Goal: Task Accomplishment & Management: Use online tool/utility

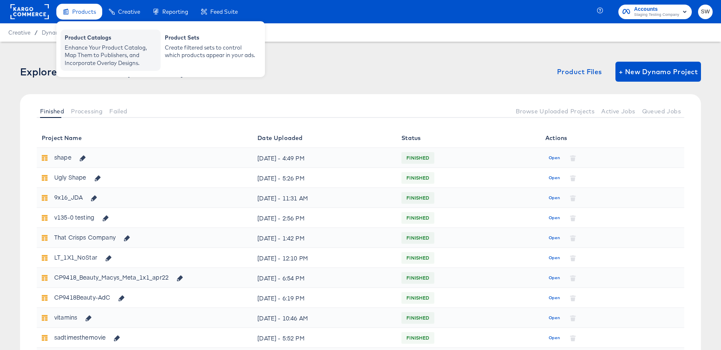
click at [87, 58] on div "Enhance Your Product Catalog, Map Them to Publishers, and Incorporate Overlay D…" at bounding box center [111, 55] width 92 height 23
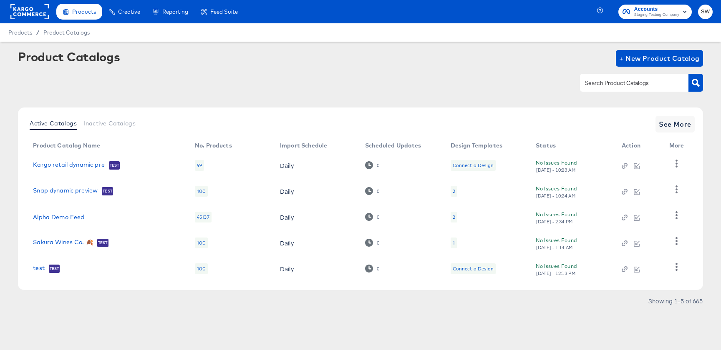
click at [53, 212] on td "Alpha Demo Feed" at bounding box center [107, 217] width 162 height 26
click at [53, 217] on link "Alpha Demo Feed" at bounding box center [58, 217] width 51 height 7
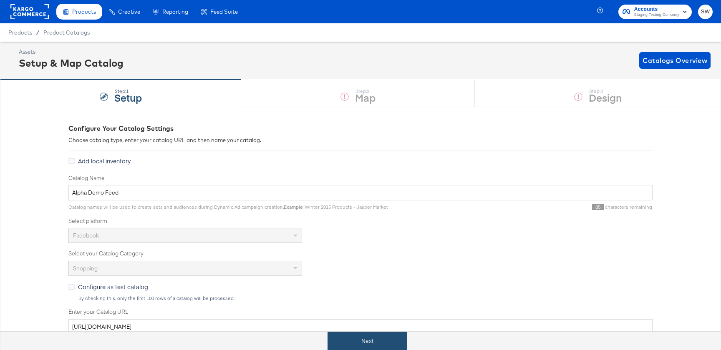
click at [350, 341] on button "Next" at bounding box center [367, 341] width 80 height 19
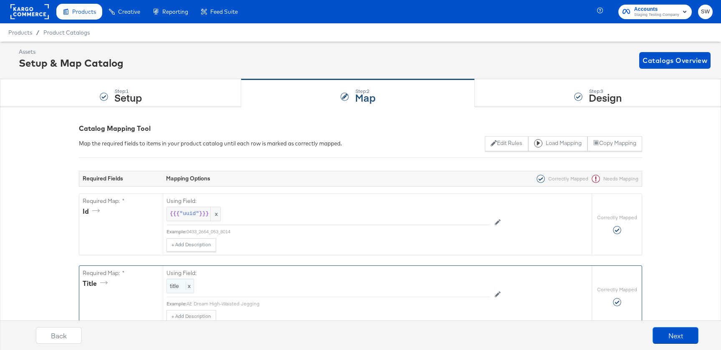
click at [179, 281] on div "title x" at bounding box center [180, 286] width 28 height 15
click at [179, 281] on div "title" at bounding box center [308, 286] width 285 height 15
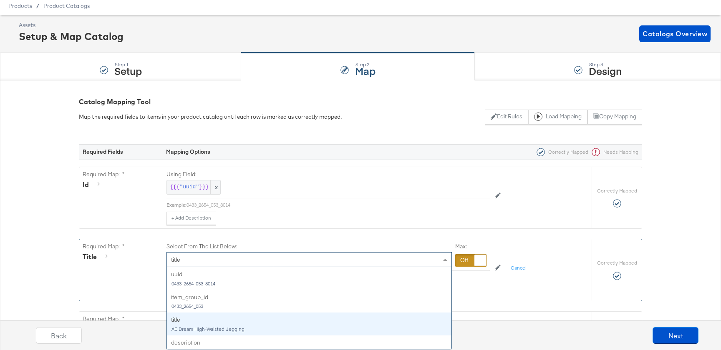
scroll to position [45, 0]
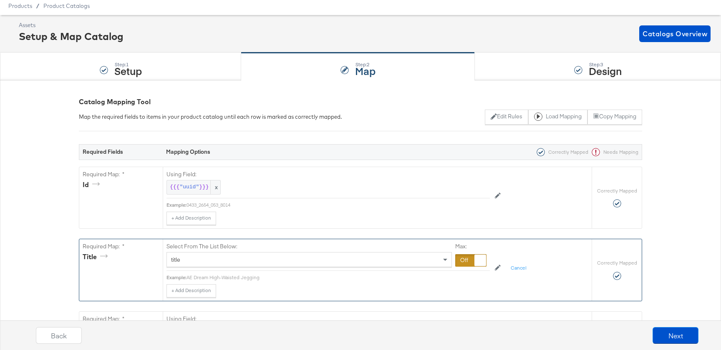
click at [469, 264] on div at bounding box center [470, 260] width 31 height 13
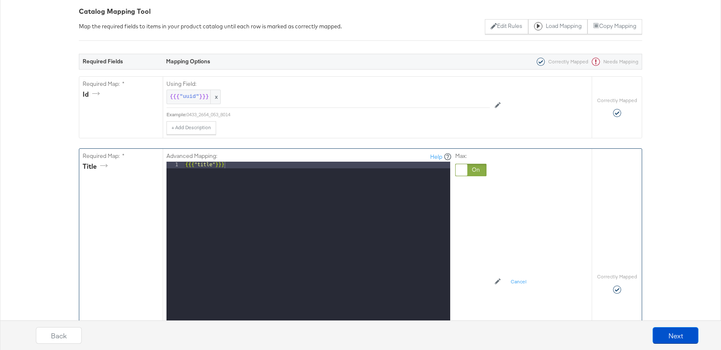
scroll to position [118, 0]
click at [312, 273] on div "{{{ "title" }}}" at bounding box center [316, 272] width 266 height 222
click at [676, 344] on div "Back Next" at bounding box center [367, 338] width 729 height 31
click at [675, 342] on button "Next" at bounding box center [675, 335] width 46 height 17
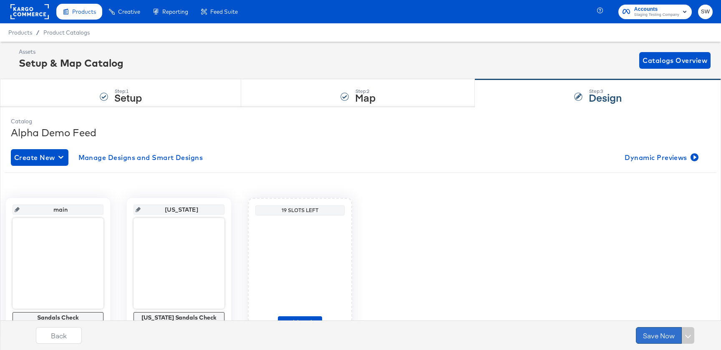
click at [652, 336] on button "Save Now" at bounding box center [658, 335] width 46 height 17
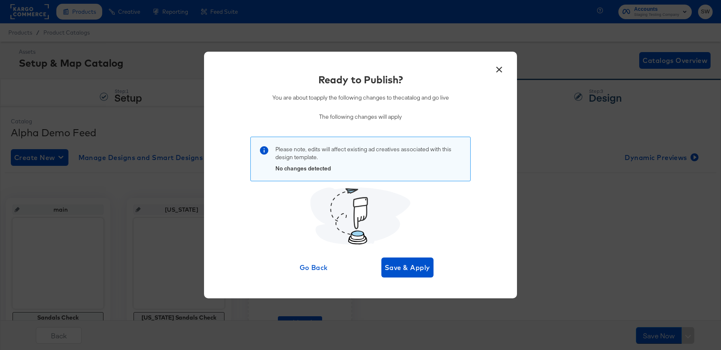
click at [495, 63] on button "×" at bounding box center [498, 67] width 15 height 15
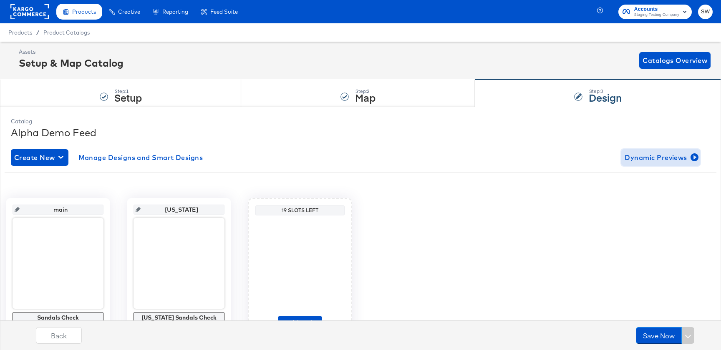
click at [637, 162] on span "Dynamic Previews" at bounding box center [660, 158] width 72 height 12
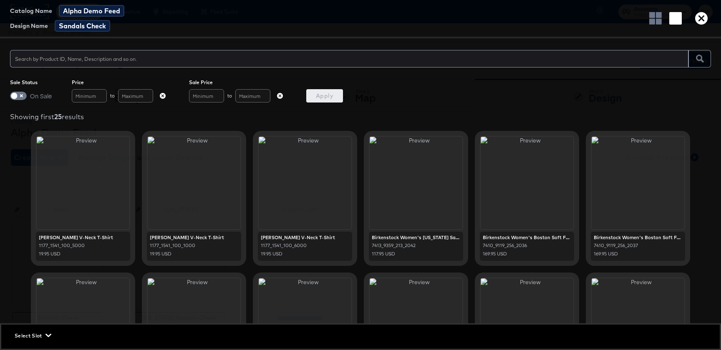
click at [697, 21] on icon "button" at bounding box center [701, 18] width 13 height 13
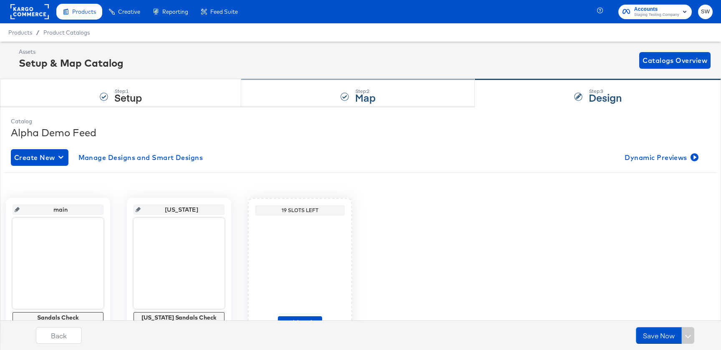
click at [365, 95] on strong "Map" at bounding box center [365, 97] width 20 height 14
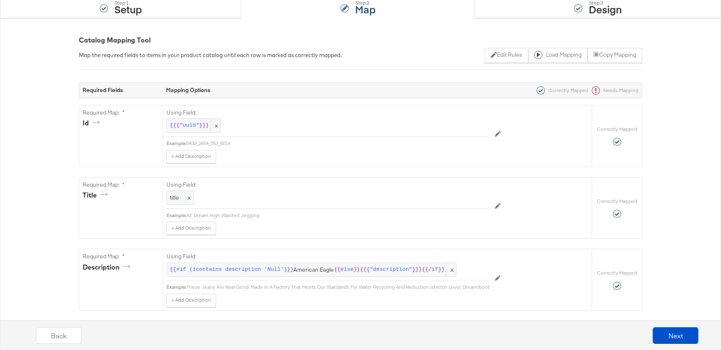
scroll to position [90, 0]
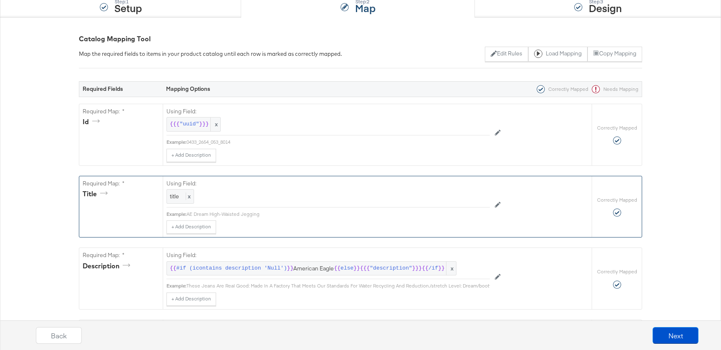
click at [164, 196] on div "Using Field: title x Example: AE Dream High-Waisted Jegging + Add Description A…" at bounding box center [377, 206] width 429 height 61
click at [166, 196] on div "Using Field: title x Example: AE Dream High-Waisted Jegging + Add Description A…" at bounding box center [377, 206] width 429 height 61
click at [179, 201] on div "title x" at bounding box center [180, 196] width 28 height 15
click at [469, 200] on div at bounding box center [470, 197] width 31 height 13
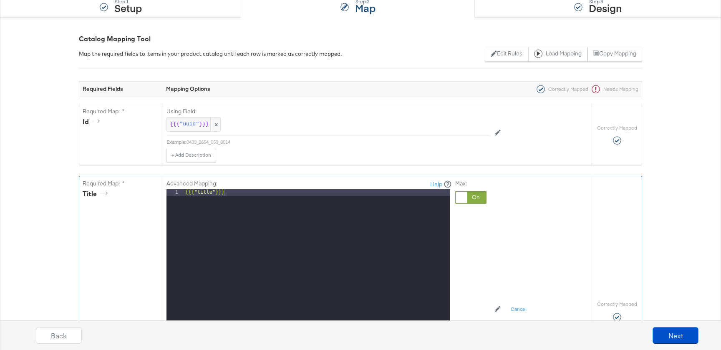
click at [310, 221] on div "{{{ "title" }}}" at bounding box center [316, 300] width 266 height 222
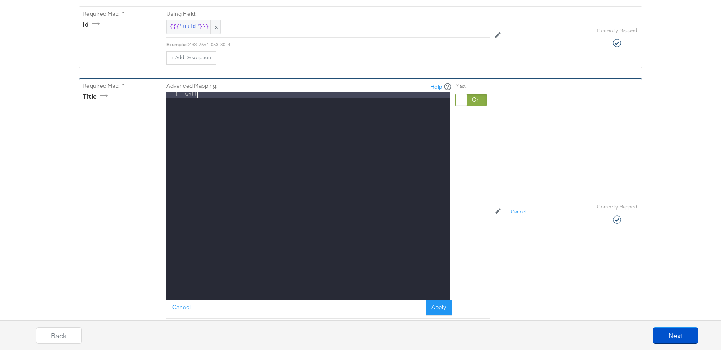
scroll to position [188, 0]
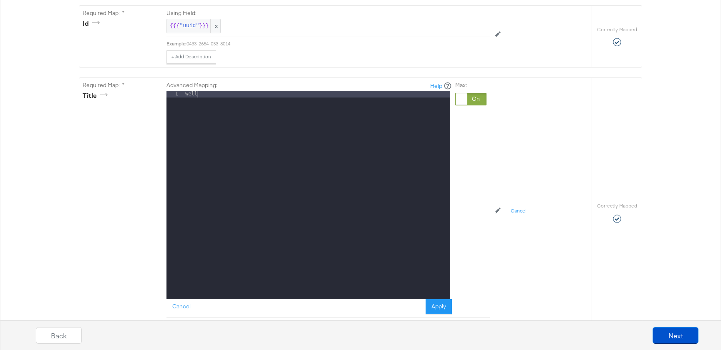
click at [431, 314] on div "Back Next" at bounding box center [367, 332] width 721 height 36
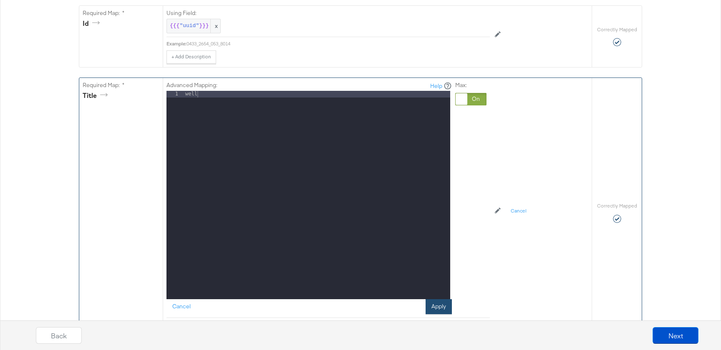
click at [445, 305] on button "Apply" at bounding box center [438, 306] width 26 height 15
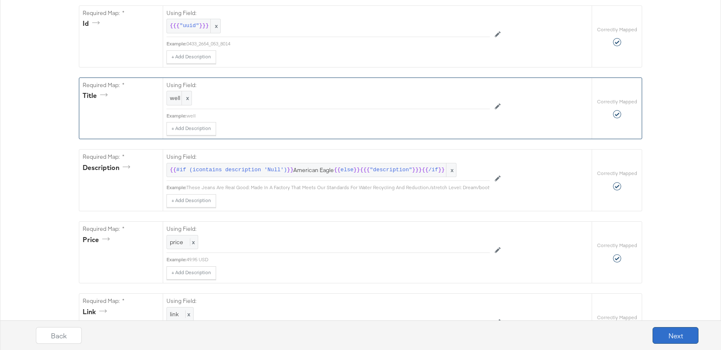
click at [680, 335] on button "Next" at bounding box center [675, 335] width 46 height 17
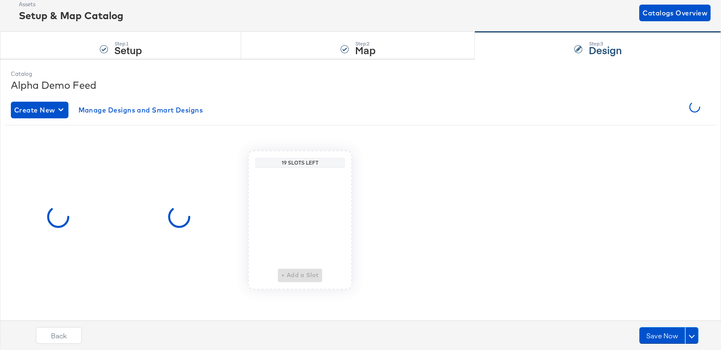
scroll to position [0, 0]
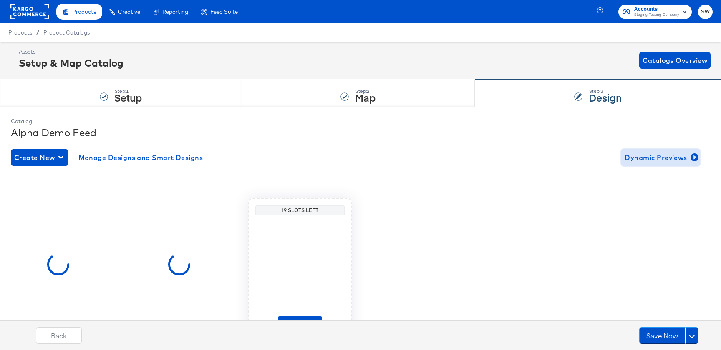
click at [643, 158] on span "Dynamic Previews" at bounding box center [660, 158] width 72 height 12
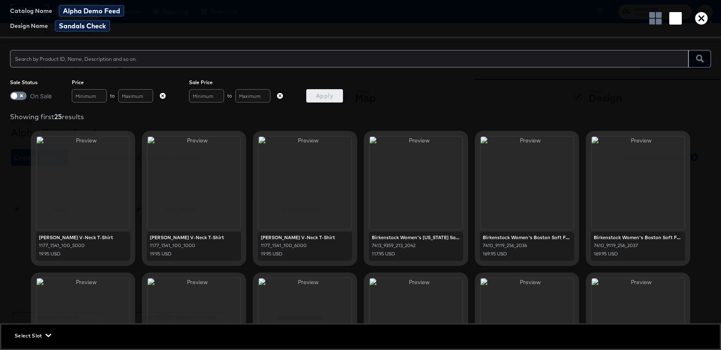
click at [705, 18] on icon "button" at bounding box center [701, 18] width 13 height 13
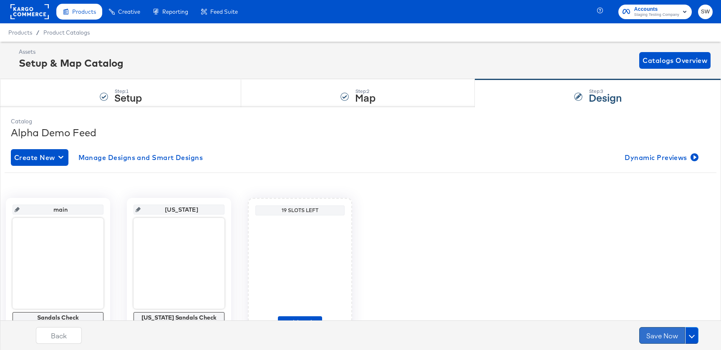
click at [656, 333] on button "Save Now" at bounding box center [662, 335] width 46 height 17
click at [656, 333] on body "Products Creative Reporting Feed Suite Accounts Staging Testing Company SW Prod…" at bounding box center [360, 199] width 721 height 398
click at [656, 333] on button "Save Now" at bounding box center [662, 335] width 46 height 17
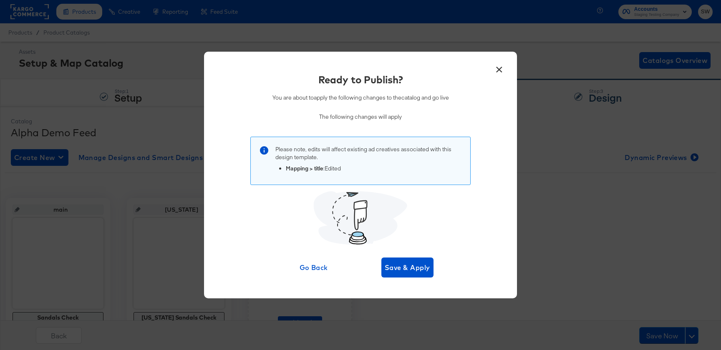
click at [404, 256] on div "Ready to Publish? You are about to apply the following changes to the catalog a…" at bounding box center [360, 175] width 288 height 205
click at [402, 265] on span "Save & Apply" at bounding box center [406, 268] width 45 height 12
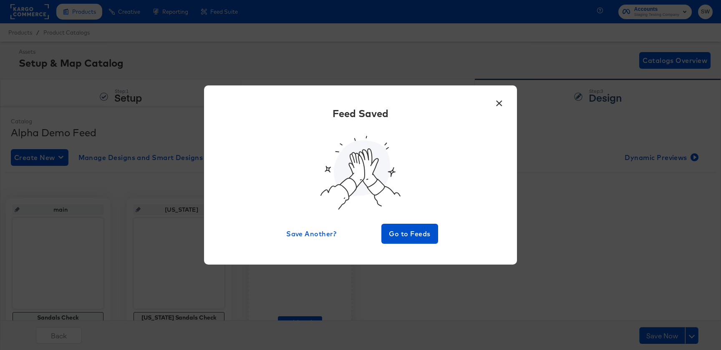
click at [495, 105] on button "×" at bounding box center [498, 101] width 15 height 15
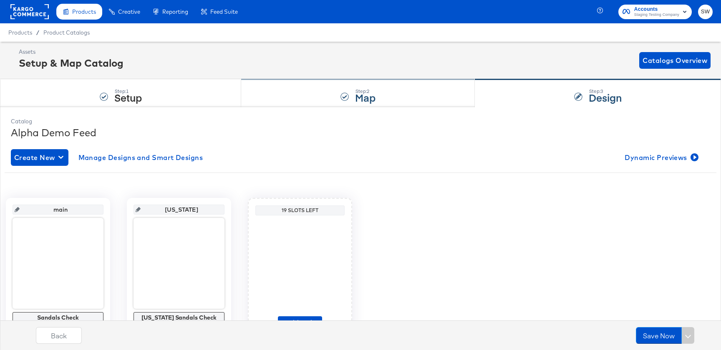
click at [329, 95] on div "Step: 2 Map" at bounding box center [358, 94] width 234 height 28
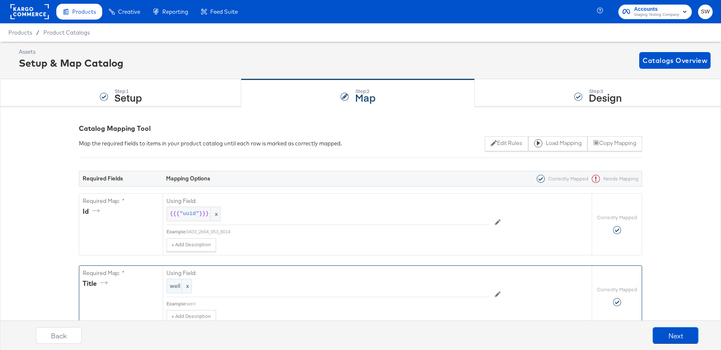
click at [174, 285] on span "well" at bounding box center [179, 286] width 19 height 8
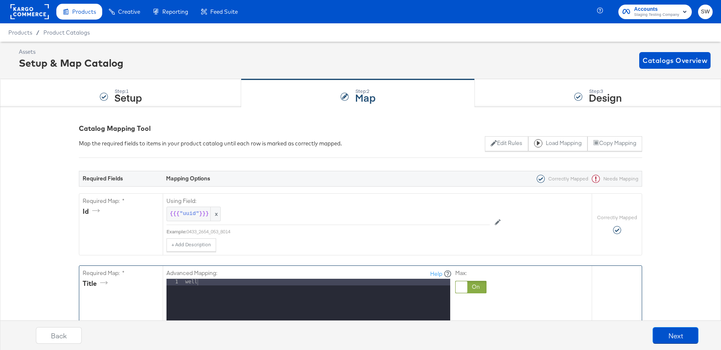
click at [174, 285] on div "1" at bounding box center [174, 282] width 17 height 7
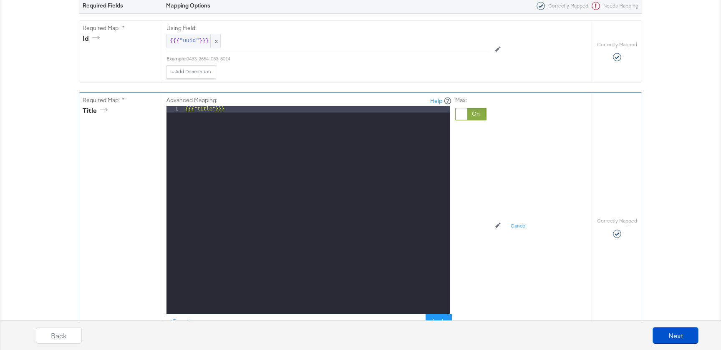
scroll to position [377, 0]
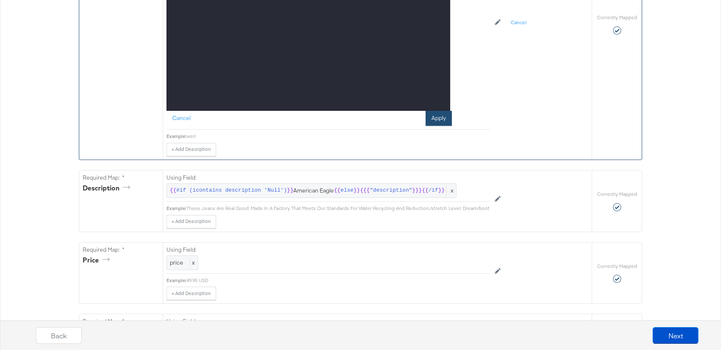
click at [444, 112] on button "Apply" at bounding box center [438, 118] width 26 height 15
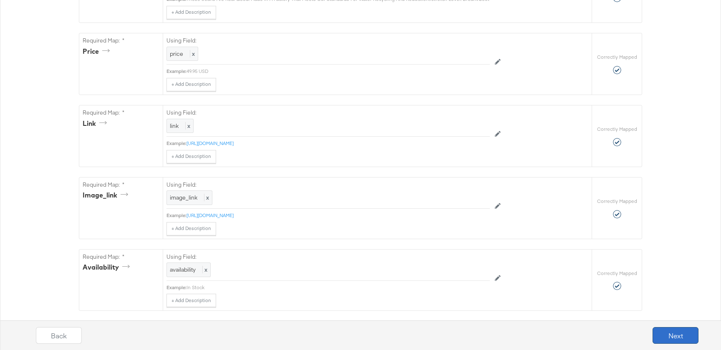
click at [654, 343] on button "Next" at bounding box center [675, 335] width 46 height 17
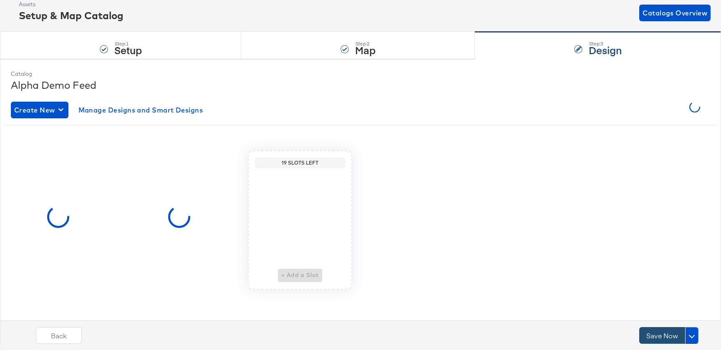
scroll to position [0, 0]
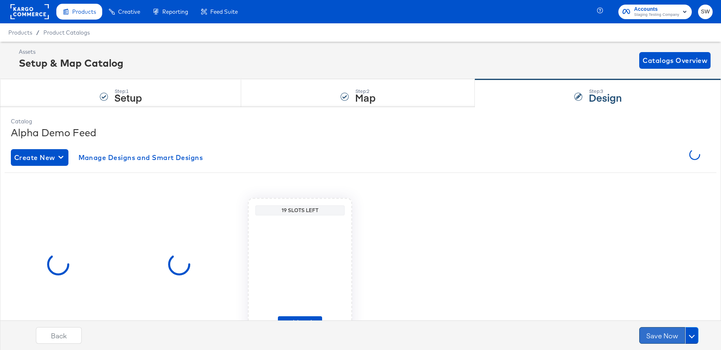
click at [654, 342] on button "Save Now" at bounding box center [662, 335] width 46 height 17
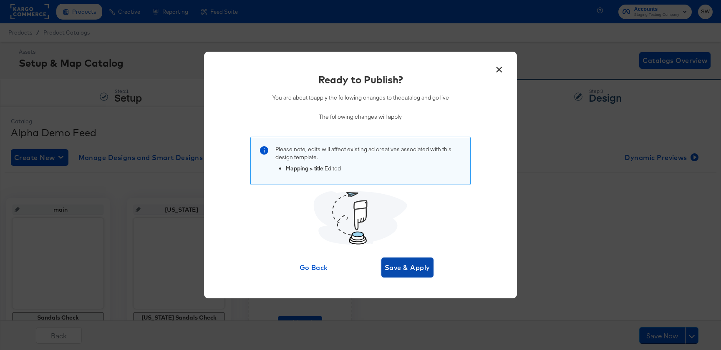
click at [397, 273] on span "Save & Apply" at bounding box center [406, 268] width 45 height 12
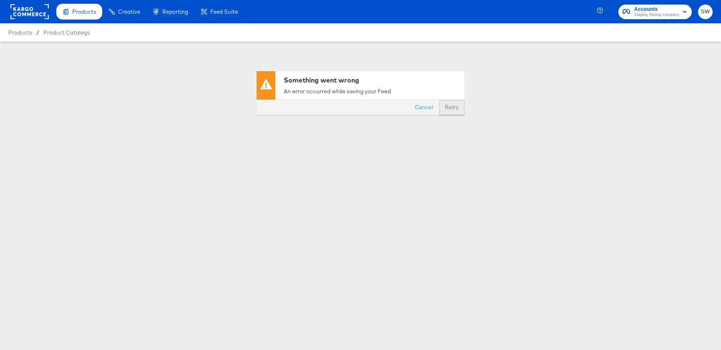
click at [447, 105] on button "Retry" at bounding box center [451, 107] width 25 height 15
click at [413, 105] on button "Cancel" at bounding box center [424, 107] width 30 height 15
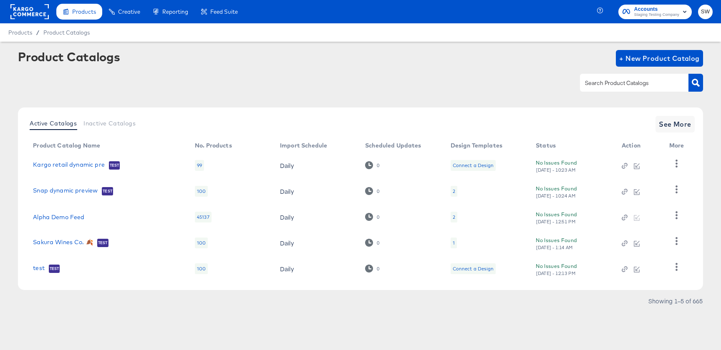
click at [63, 221] on td "Alpha Demo Feed" at bounding box center [107, 217] width 162 height 26
click at [63, 220] on link "Alpha Demo Feed" at bounding box center [58, 217] width 51 height 7
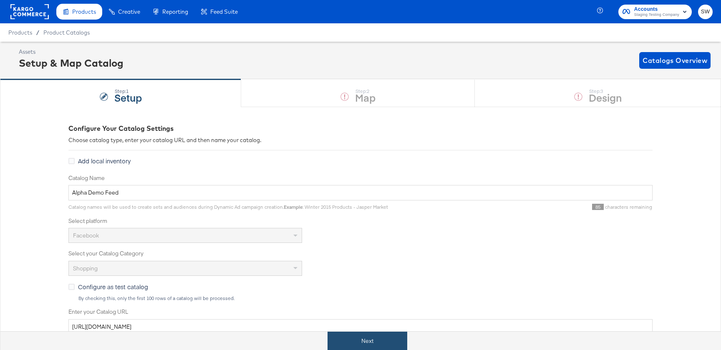
click at [337, 335] on button "Next" at bounding box center [367, 341] width 80 height 19
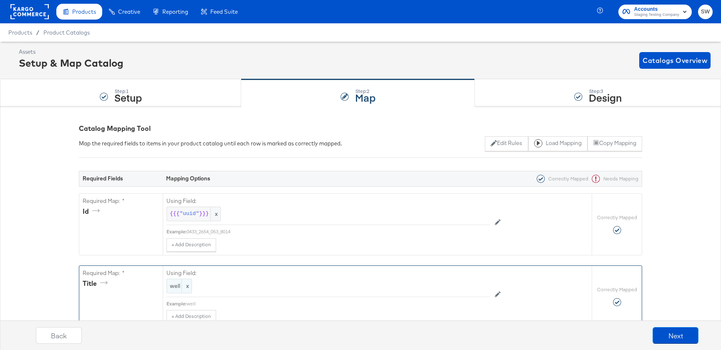
click at [188, 287] on span "x" at bounding box center [186, 286] width 10 height 14
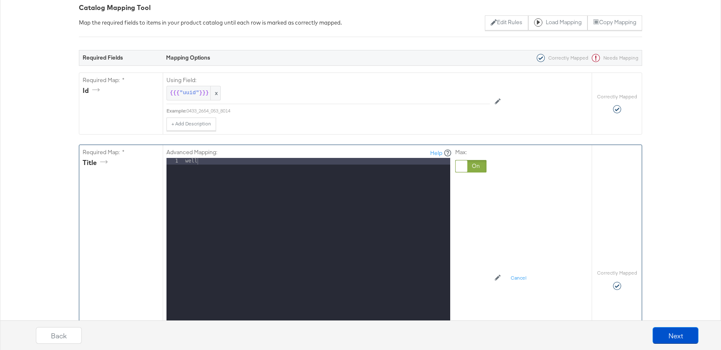
scroll to position [122, 0]
click at [213, 225] on div "well" at bounding box center [316, 268] width 266 height 222
click at [470, 166] on div at bounding box center [470, 165] width 31 height 13
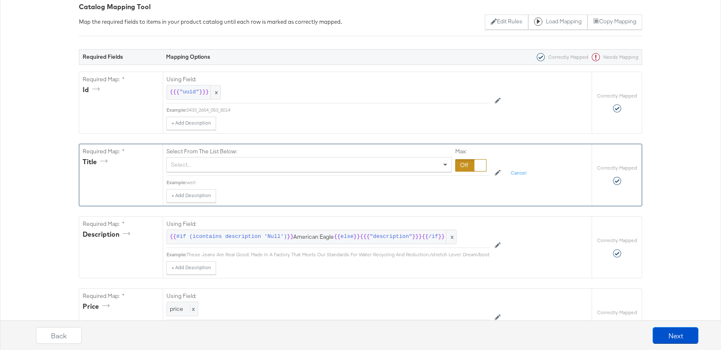
click at [379, 166] on div "Select..." at bounding box center [309, 165] width 284 height 14
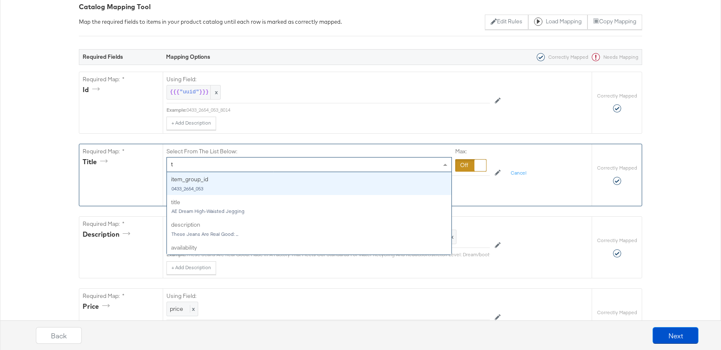
type input "ti"
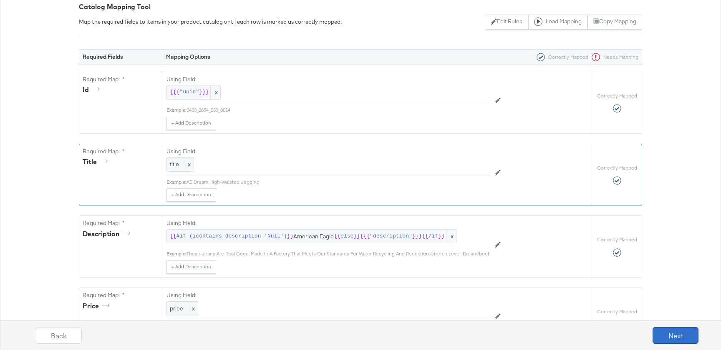
click at [661, 331] on button "Next" at bounding box center [675, 335] width 46 height 17
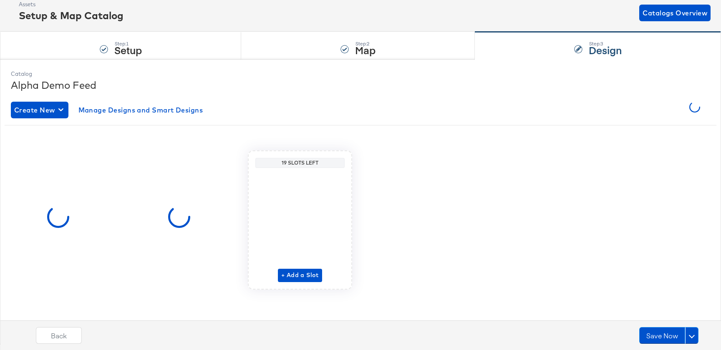
scroll to position [0, 0]
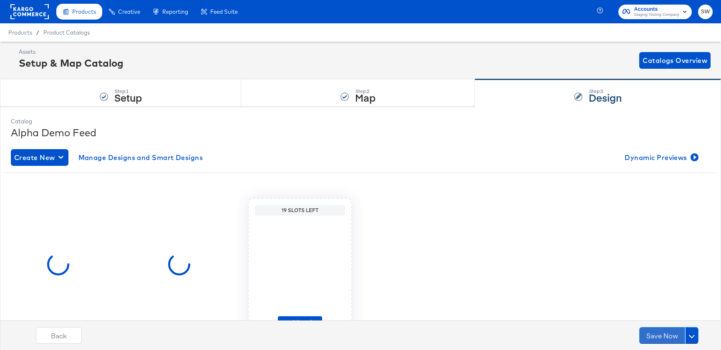
click at [661, 331] on button "Save Now" at bounding box center [662, 335] width 46 height 17
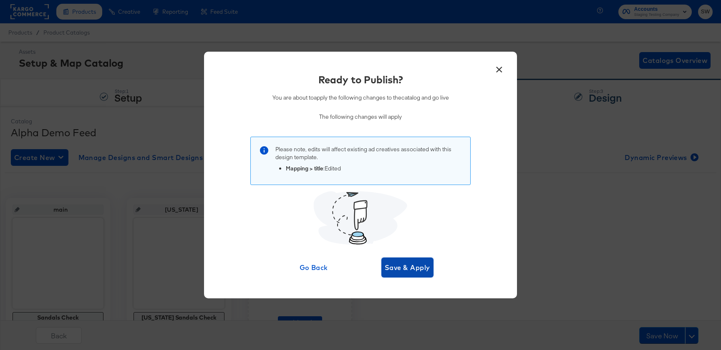
click at [418, 269] on span "Save & Apply" at bounding box center [406, 268] width 45 height 12
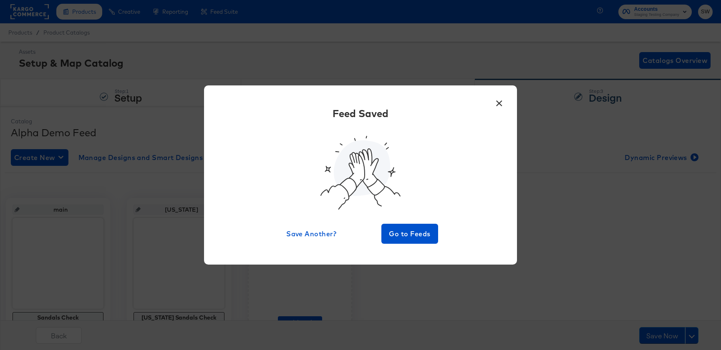
click at [501, 108] on button "×" at bounding box center [498, 101] width 15 height 15
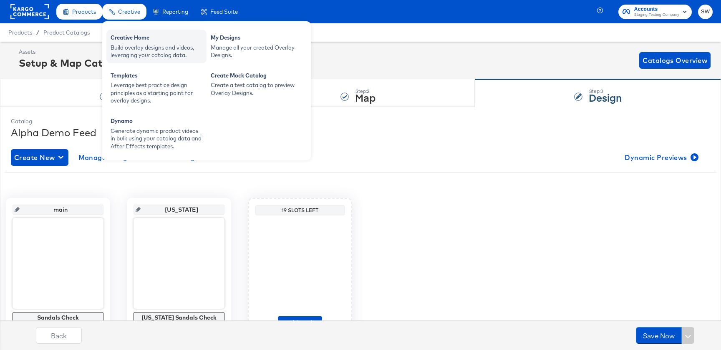
click at [116, 45] on div "Build overlay designs and videos, leveraging your catalog data." at bounding box center [156, 51] width 92 height 15
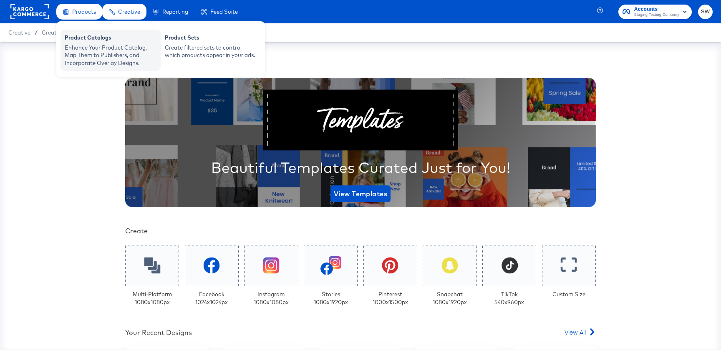
click at [78, 62] on div "Enhance Your Product Catalog, Map Them to Publishers, and Incorporate Overlay D…" at bounding box center [111, 55] width 92 height 23
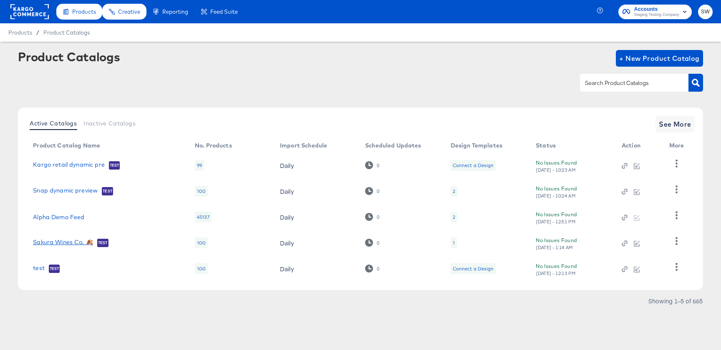
click at [65, 236] on td "Sakura Wines Co. 🍂 Test" at bounding box center [107, 243] width 162 height 26
click at [65, 243] on link "Sakura Wines Co. 🍂" at bounding box center [63, 243] width 60 height 8
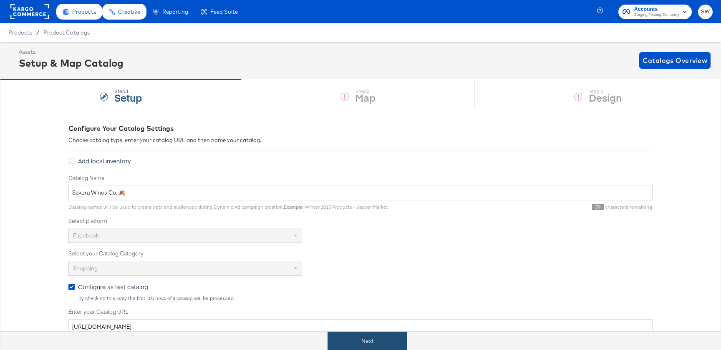
click at [387, 346] on button "Next" at bounding box center [367, 341] width 80 height 19
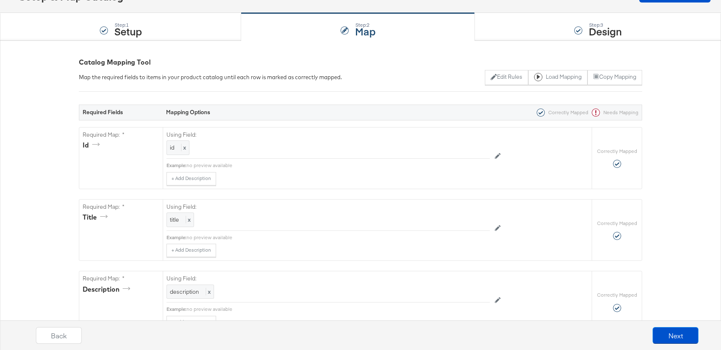
scroll to position [73, 0]
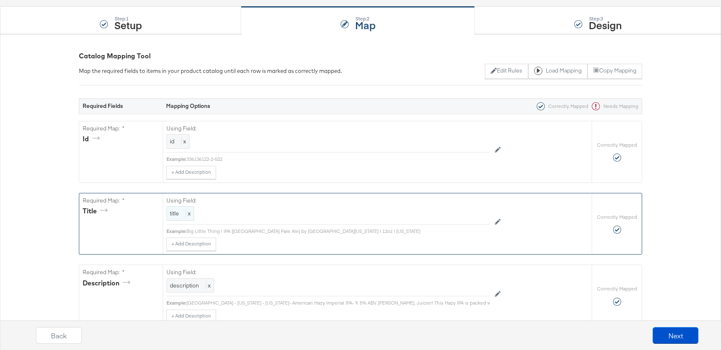
click at [170, 218] on div "title x" at bounding box center [180, 213] width 28 height 15
click at [170, 218] on div "title" at bounding box center [309, 214] width 284 height 14
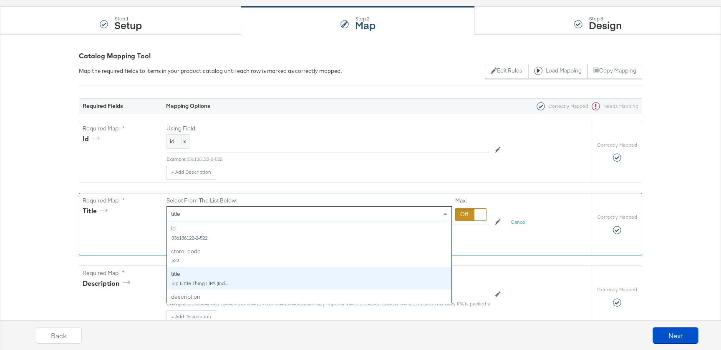
scroll to position [45, 0]
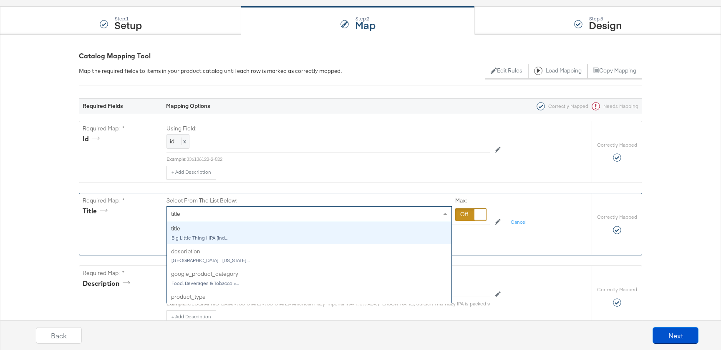
click at [461, 210] on div at bounding box center [470, 214] width 31 height 13
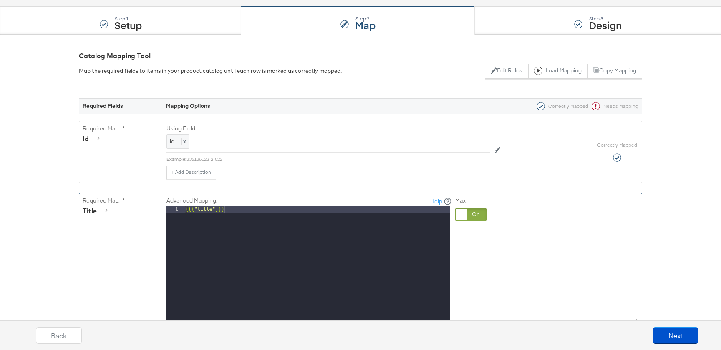
click at [280, 221] on div "{{{ "title" }}}" at bounding box center [316, 317] width 266 height 222
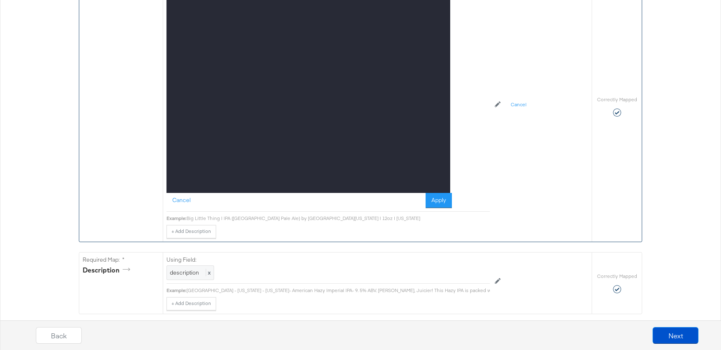
scroll to position [301, 0]
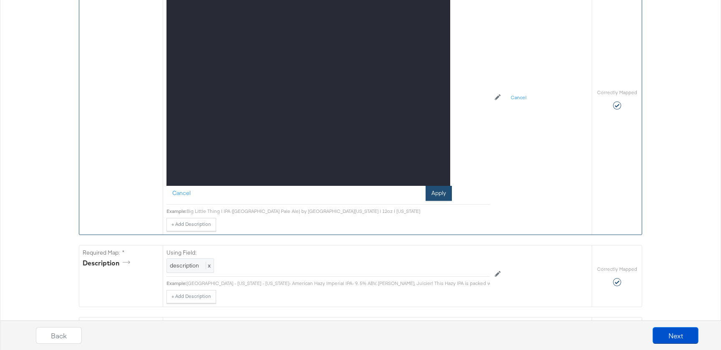
click at [446, 195] on button "Apply" at bounding box center [438, 193] width 26 height 15
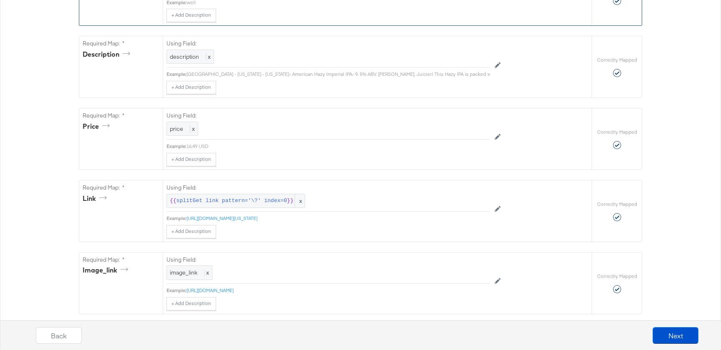
click at [681, 347] on div "Back Next" at bounding box center [367, 338] width 729 height 31
click at [681, 341] on button "Next" at bounding box center [675, 335] width 46 height 17
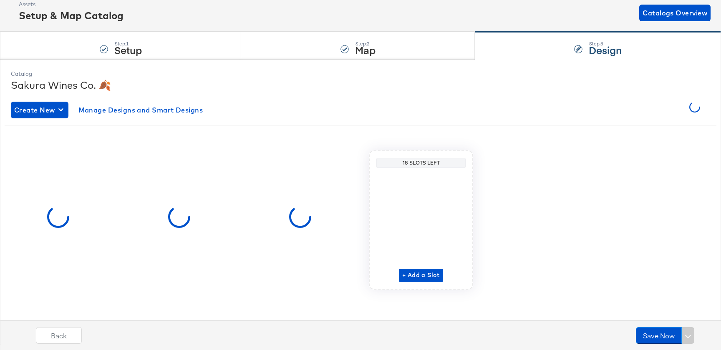
scroll to position [0, 0]
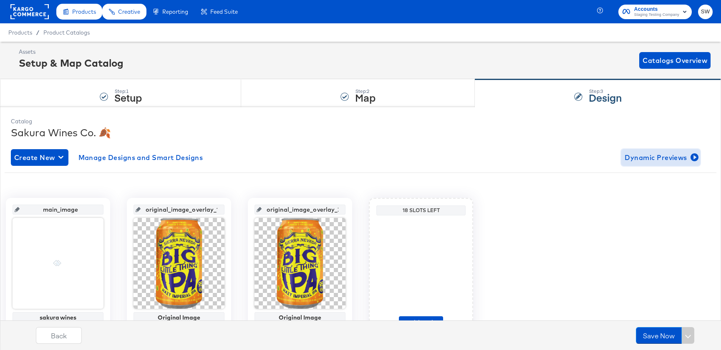
click at [648, 153] on span "Dynamic Previews" at bounding box center [660, 158] width 72 height 12
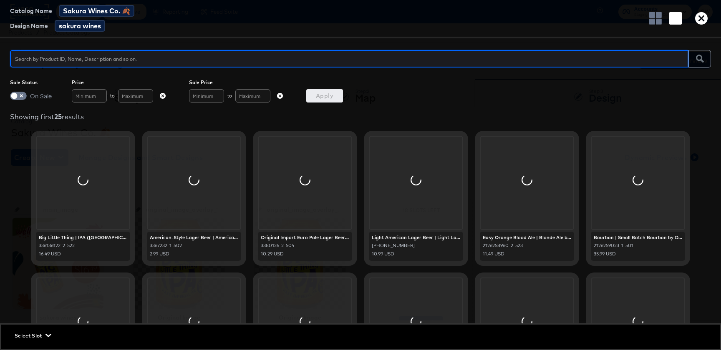
click at [24, 333] on span "Select Slot" at bounding box center [32, 335] width 35 height 9
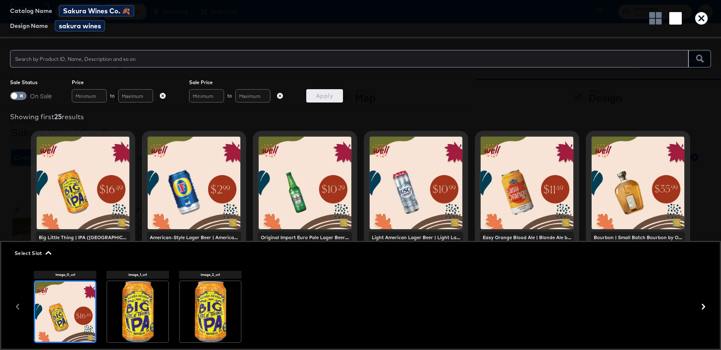
click at [701, 19] on icon "button" at bounding box center [701, 18] width 13 height 13
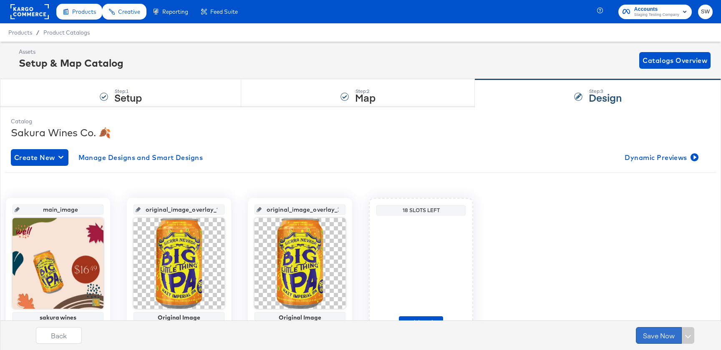
click at [665, 338] on button "Save Now" at bounding box center [658, 335] width 46 height 17
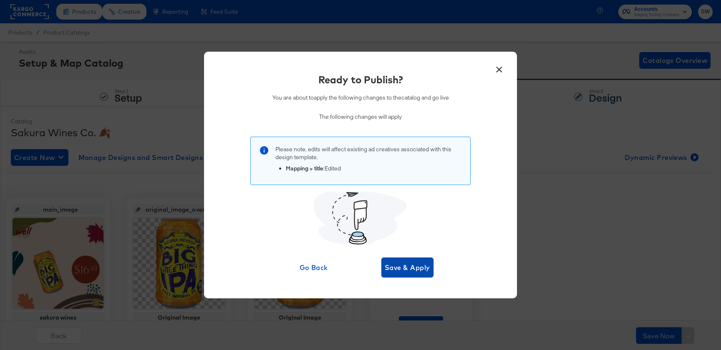
click at [426, 259] on button "Save & Apply" at bounding box center [407, 268] width 52 height 20
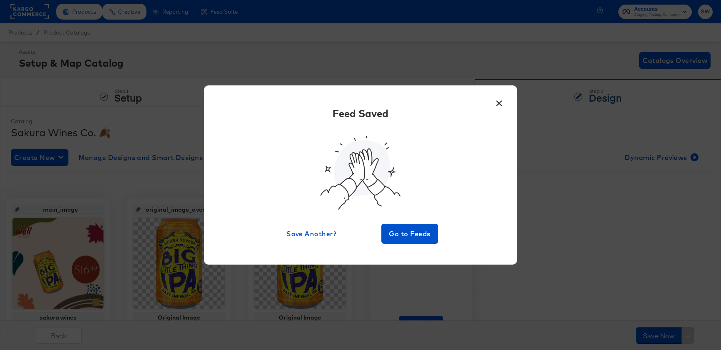
click at [498, 104] on button "×" at bounding box center [498, 101] width 15 height 15
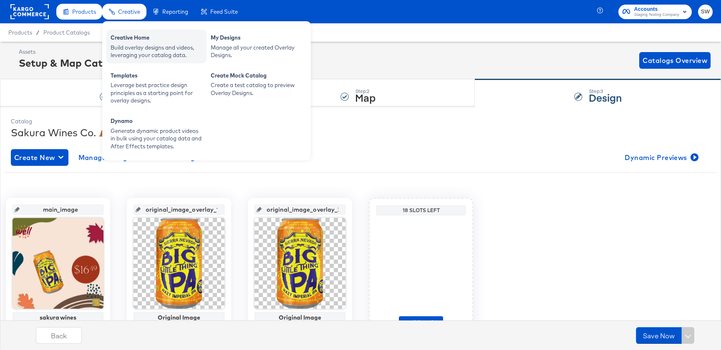
click at [136, 50] on div "Build overlay designs and videos, leveraging your catalog data." at bounding box center [156, 51] width 92 height 15
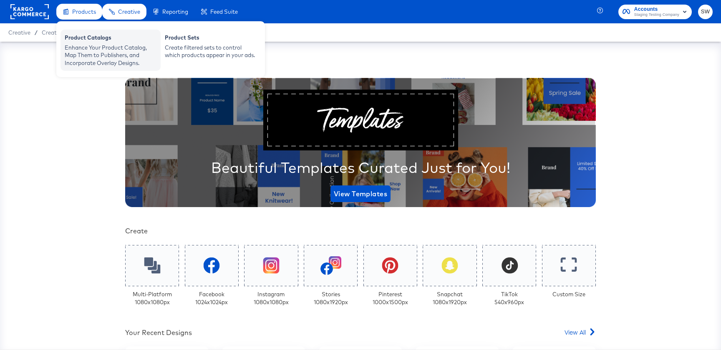
click at [85, 62] on div "Enhance Your Product Catalog, Map Them to Publishers, and Incorporate Overlay D…" at bounding box center [111, 55] width 92 height 23
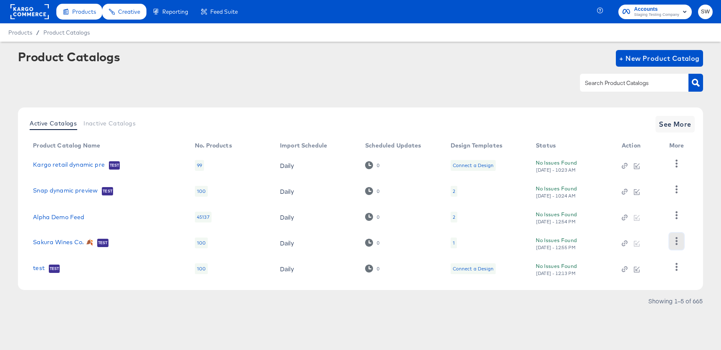
click at [676, 237] on icon "button" at bounding box center [676, 241] width 8 height 8
click at [656, 204] on div "HUD Checks (Internal)" at bounding box center [641, 199] width 83 height 13
click at [70, 244] on link "Sakura Wines Co. 🍂" at bounding box center [63, 243] width 60 height 8
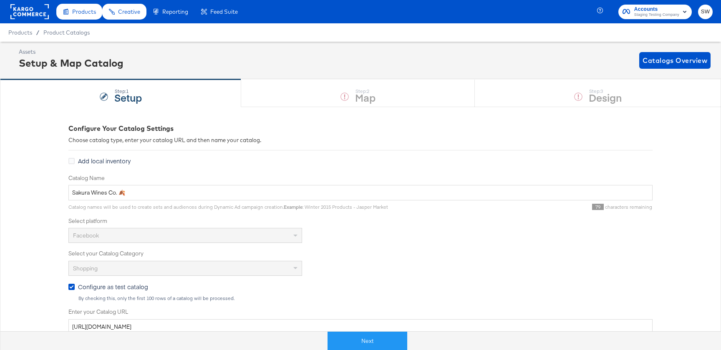
click at [346, 331] on div "Next" at bounding box center [367, 337] width 721 height 25
click at [352, 336] on button "Next" at bounding box center [367, 341] width 80 height 19
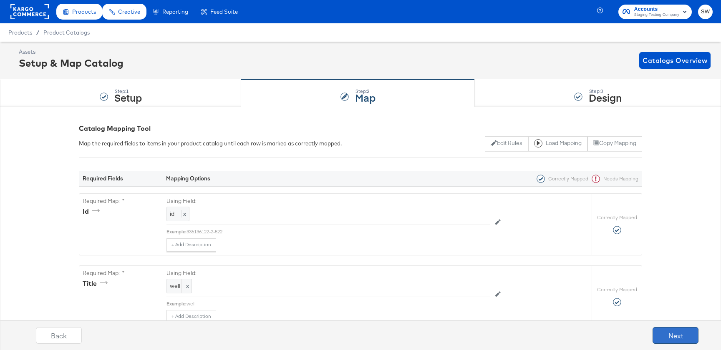
click at [670, 334] on button "Next" at bounding box center [675, 335] width 46 height 17
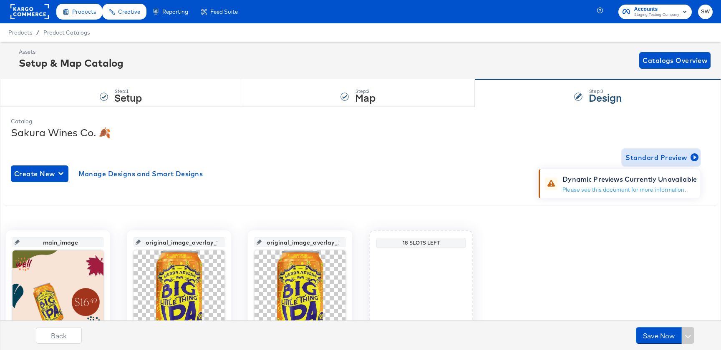
click at [665, 151] on button "Standard Preview" at bounding box center [661, 157] width 78 height 17
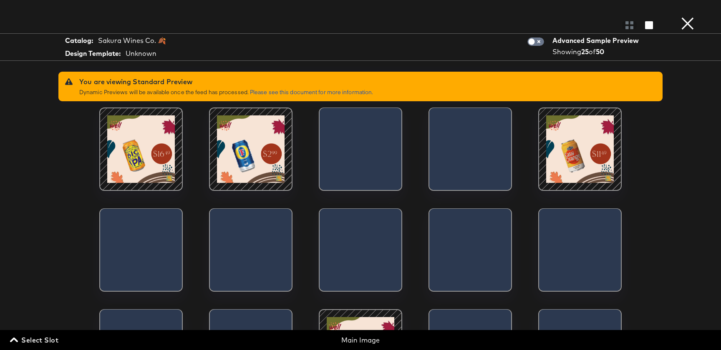
click at [687, 17] on button "×" at bounding box center [687, 8] width 17 height 17
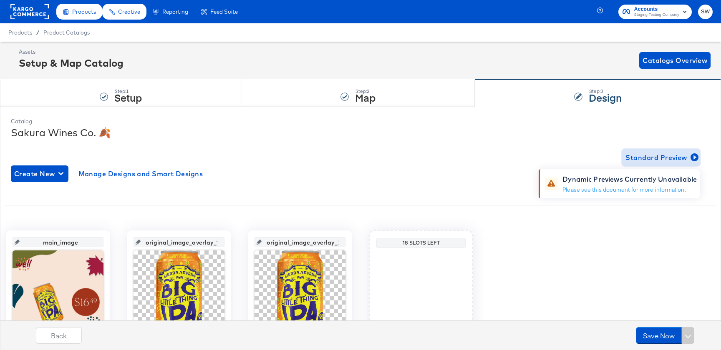
click at [631, 161] on span "Standard Preview" at bounding box center [660, 158] width 71 height 12
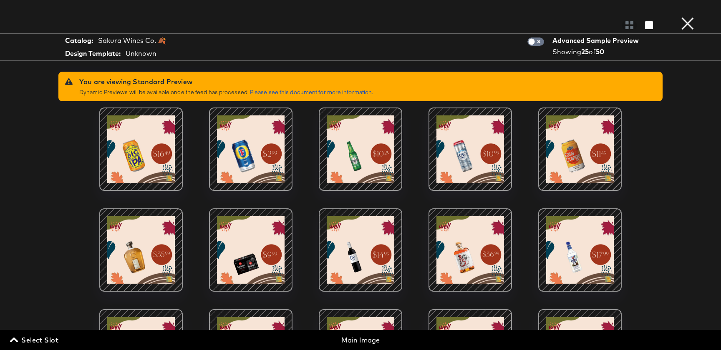
click at [683, 17] on button "×" at bounding box center [687, 8] width 17 height 17
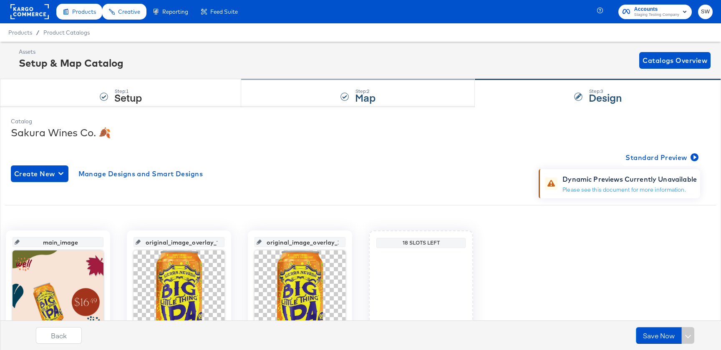
click at [406, 89] on div "Step: 2 Map" at bounding box center [358, 94] width 234 height 28
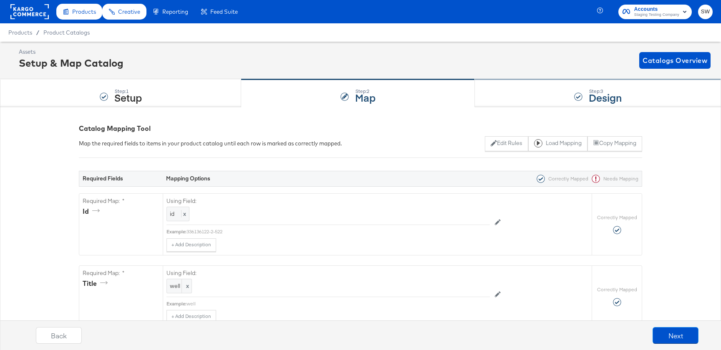
click at [574, 103] on div "Step: 3 Design" at bounding box center [598, 94] width 246 height 28
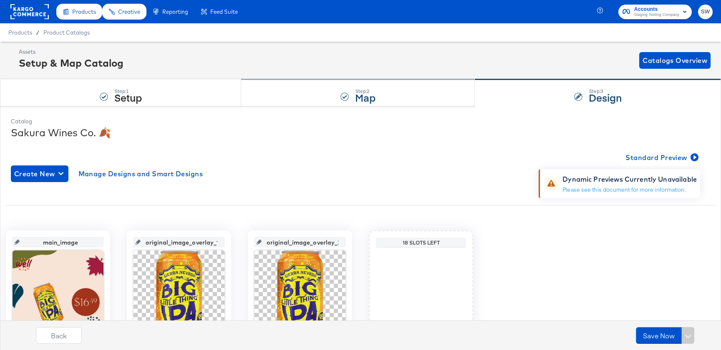
click at [373, 104] on strong "Map" at bounding box center [365, 97] width 20 height 14
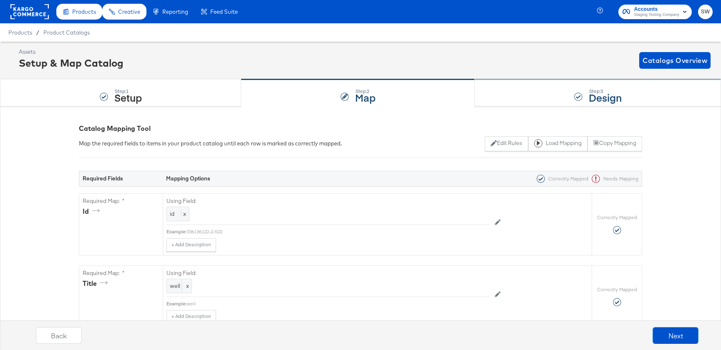
click at [575, 90] on div "Step: 3 Design" at bounding box center [598, 94] width 246 height 28
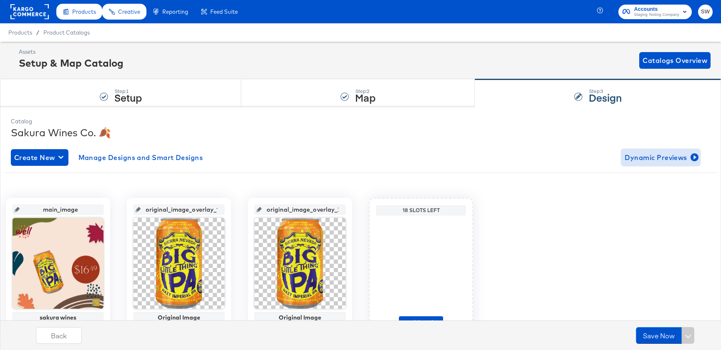
click at [643, 158] on span "Dynamic Previews" at bounding box center [660, 158] width 72 height 12
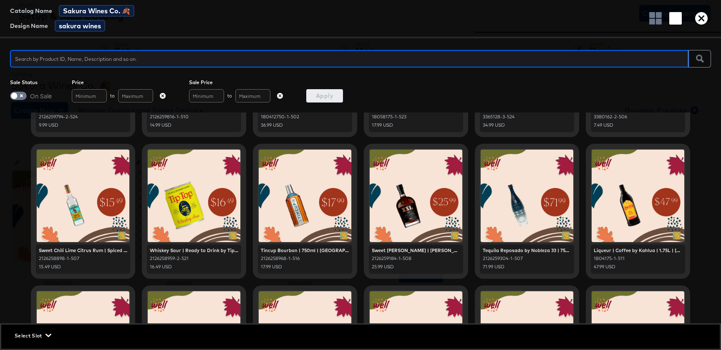
scroll to position [284, 0]
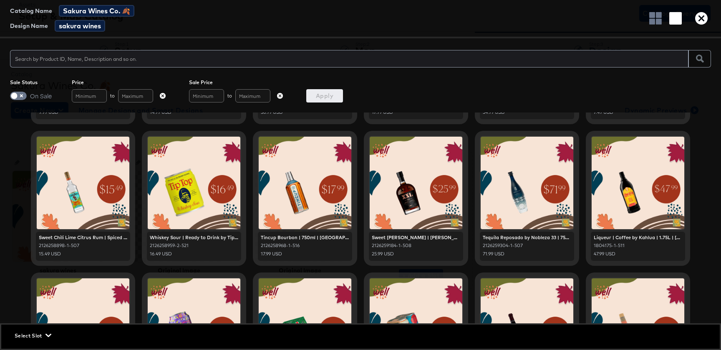
click at [705, 18] on icon "button" at bounding box center [701, 18] width 13 height 13
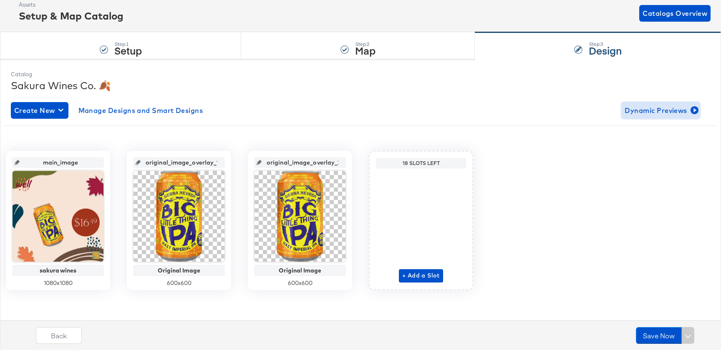
click at [647, 112] on span "Dynamic Previews" at bounding box center [660, 111] width 72 height 12
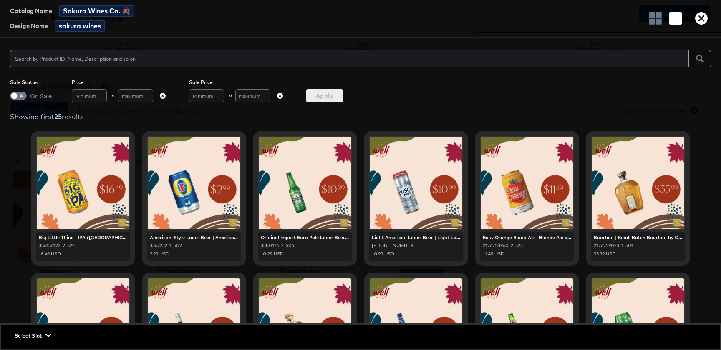
click at [616, 160] on div at bounding box center [637, 183] width 93 height 93
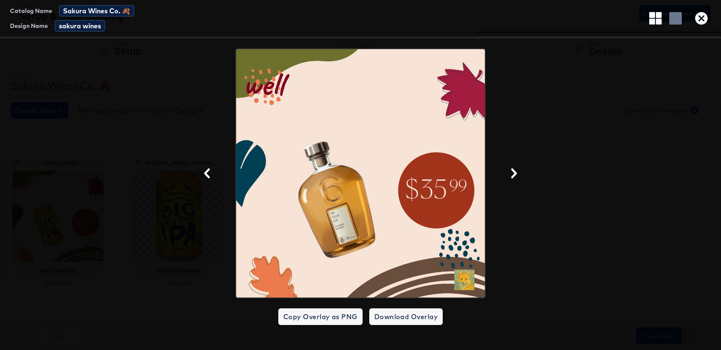
click at [509, 171] on icon "button" at bounding box center [514, 173] width 10 height 10
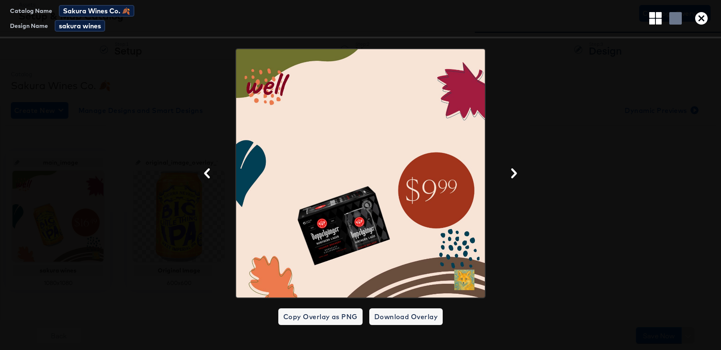
click at [509, 171] on icon "button" at bounding box center [514, 173] width 10 height 10
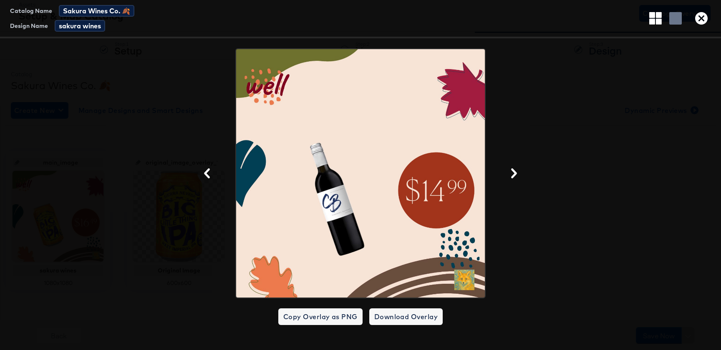
click at [509, 171] on icon "button" at bounding box center [514, 173] width 10 height 10
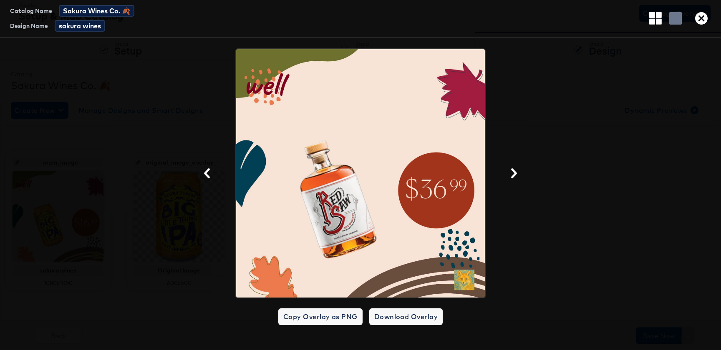
click at [702, 15] on icon "button" at bounding box center [701, 18] width 13 height 13
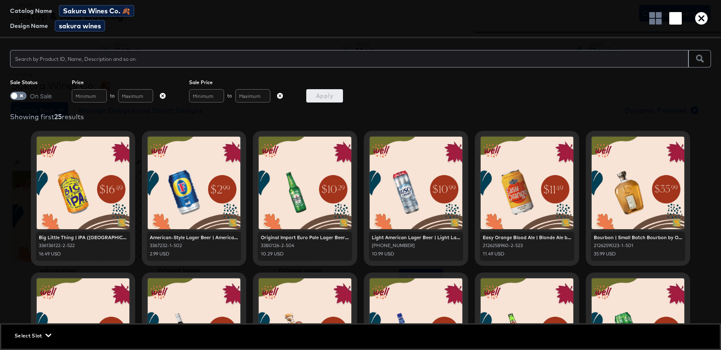
click at [700, 21] on icon "button" at bounding box center [701, 18] width 13 height 13
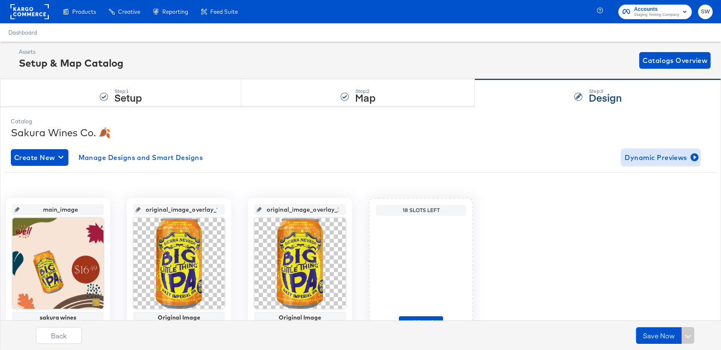
click at [653, 156] on span "Dynamic Previews" at bounding box center [660, 158] width 72 height 12
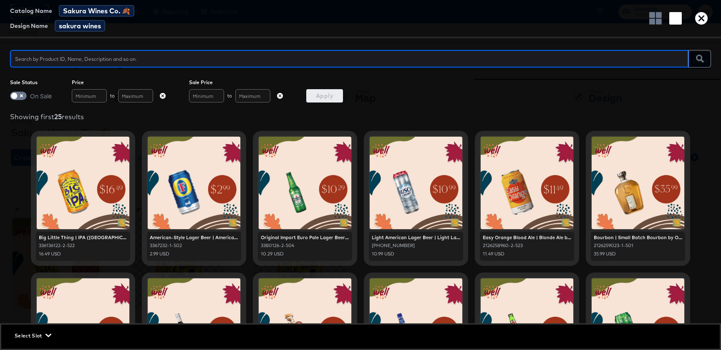
click at [709, 19] on button "button" at bounding box center [700, 18] width 19 height 13
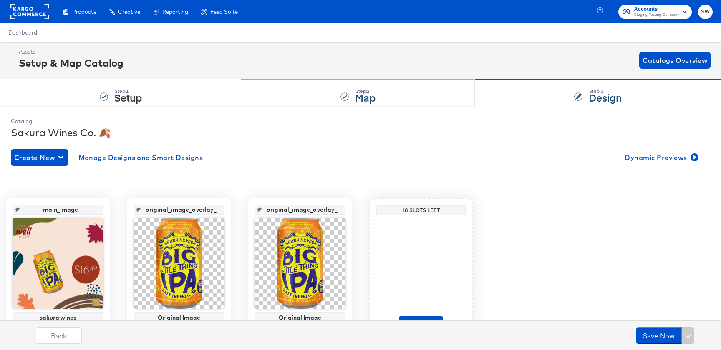
click at [329, 95] on div "Step: 2 Map" at bounding box center [358, 94] width 234 height 28
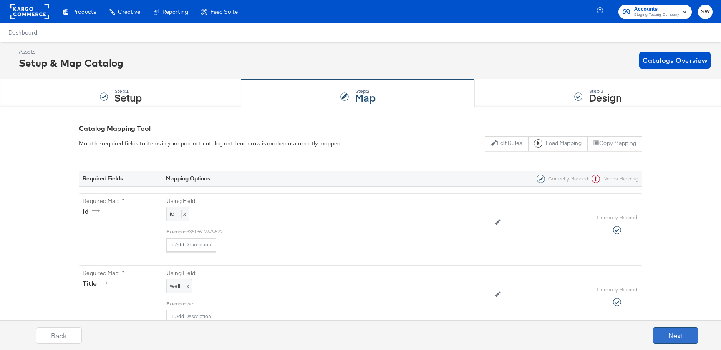
click at [656, 330] on button "Next" at bounding box center [675, 335] width 46 height 17
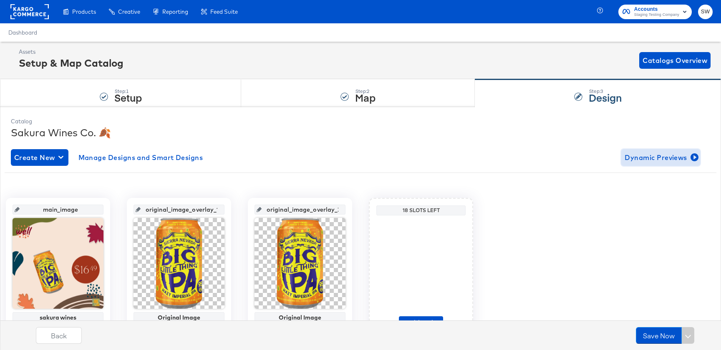
click at [661, 154] on span "Dynamic Previews" at bounding box center [660, 158] width 72 height 12
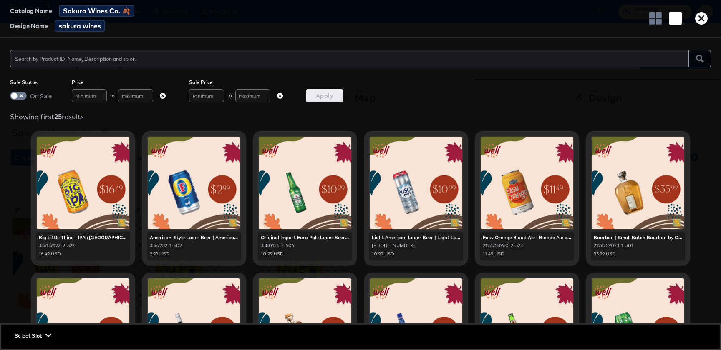
click at [699, 22] on icon "button" at bounding box center [701, 18] width 13 height 13
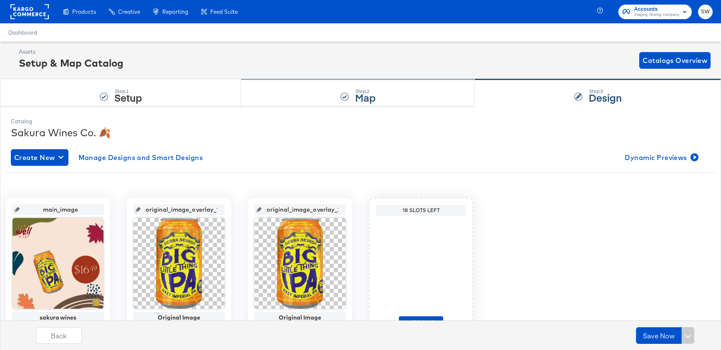
click at [364, 103] on strong "Map" at bounding box center [365, 97] width 20 height 14
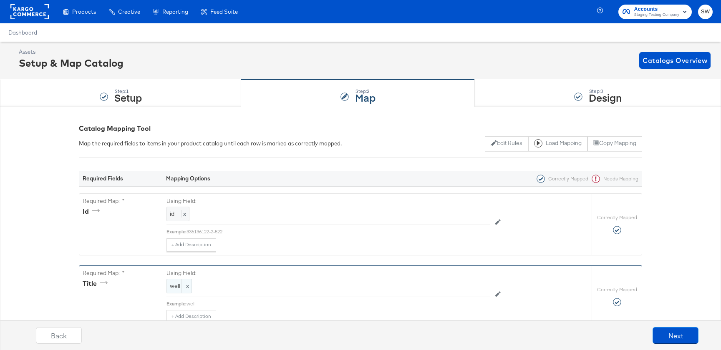
click at [176, 287] on span "well" at bounding box center [179, 286] width 19 height 8
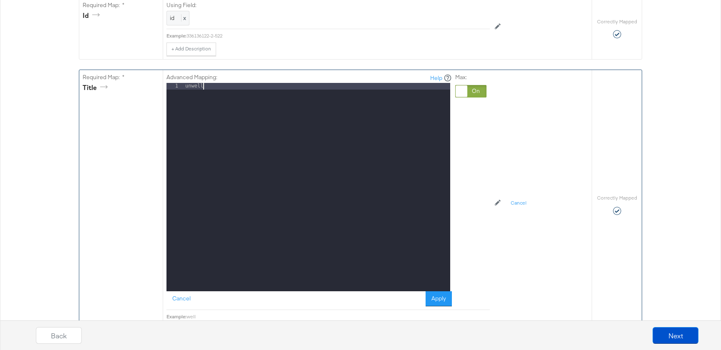
scroll to position [270, 0]
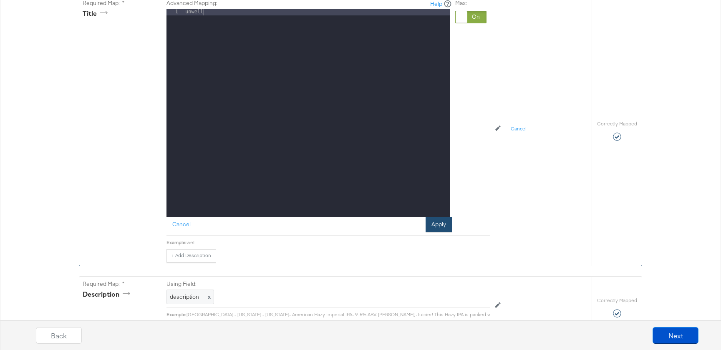
click at [432, 223] on button "Apply" at bounding box center [438, 224] width 26 height 15
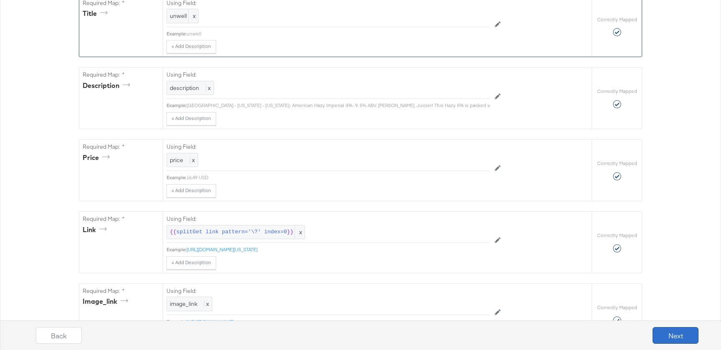
click at [662, 334] on button "Next" at bounding box center [675, 335] width 46 height 17
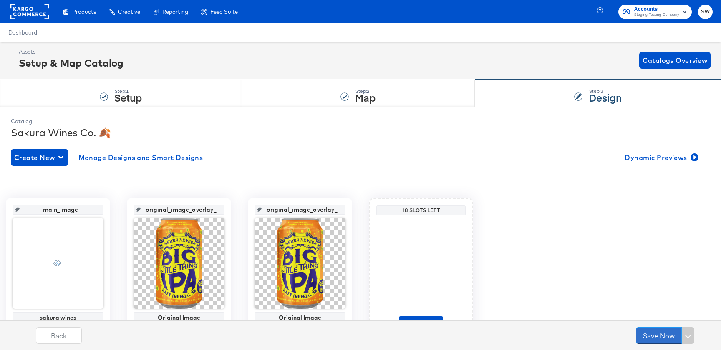
click at [662, 334] on button "Save Now" at bounding box center [658, 335] width 46 height 17
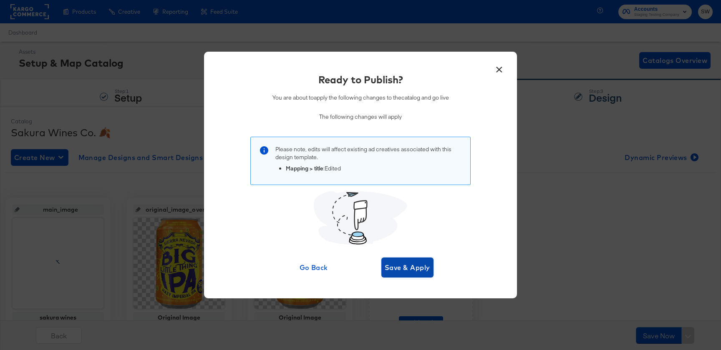
click at [420, 273] on span "Save & Apply" at bounding box center [406, 268] width 45 height 12
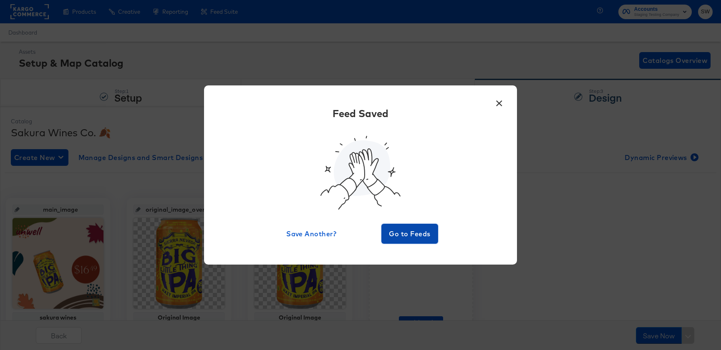
click at [396, 231] on span "Go to Feeds" at bounding box center [409, 234] width 50 height 12
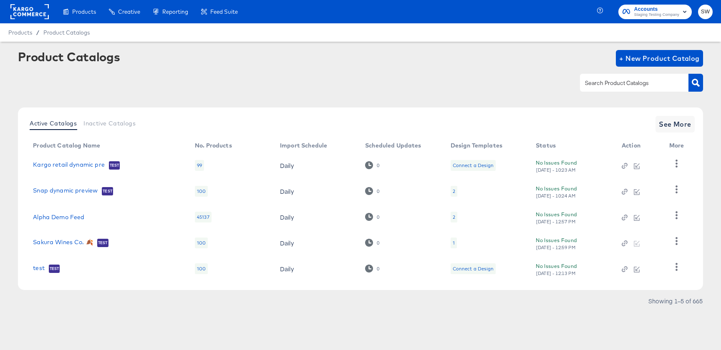
click at [60, 252] on td "Sakura Wines Co. 🍂 Test" at bounding box center [107, 243] width 162 height 26
click at [73, 244] on link "Sakura Wines Co. 🍂" at bounding box center [63, 243] width 60 height 8
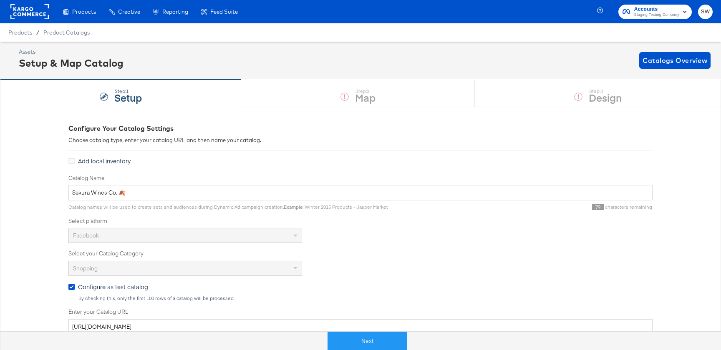
click at [350, 331] on div "Next" at bounding box center [367, 337] width 721 height 25
click at [352, 337] on button "Next" at bounding box center [367, 341] width 80 height 19
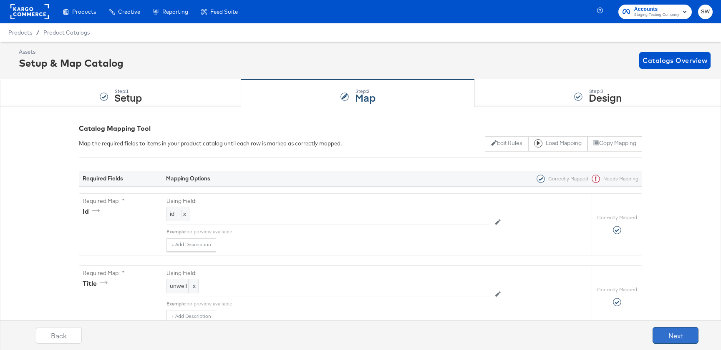
click at [670, 338] on button "Next" at bounding box center [675, 335] width 46 height 17
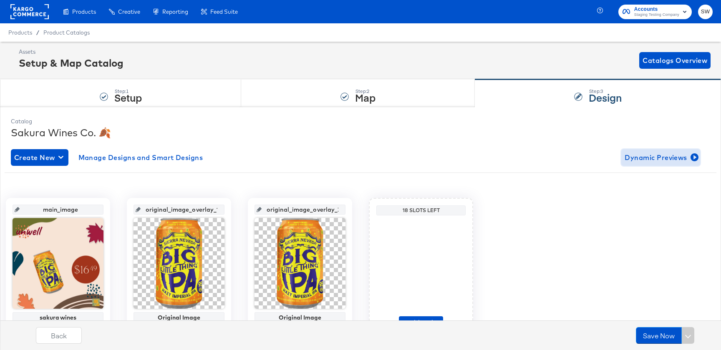
click at [671, 158] on span "Dynamic Previews" at bounding box center [660, 158] width 72 height 12
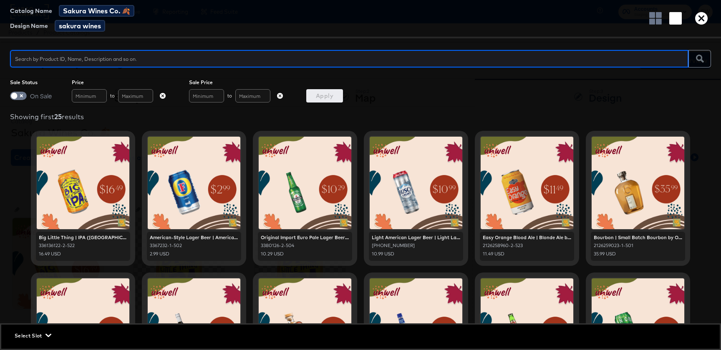
click at [702, 21] on icon "button" at bounding box center [701, 18] width 13 height 13
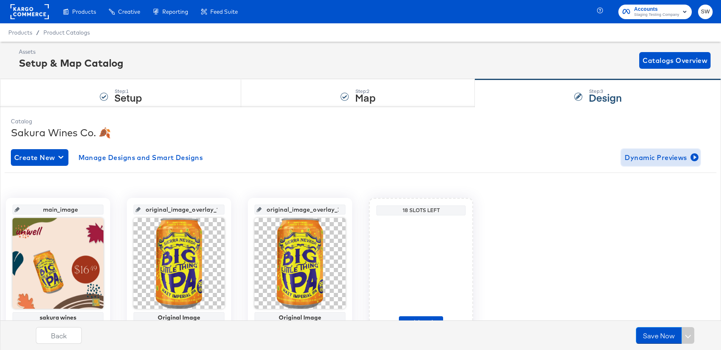
click at [682, 156] on span "Dynamic Previews" at bounding box center [660, 158] width 72 height 12
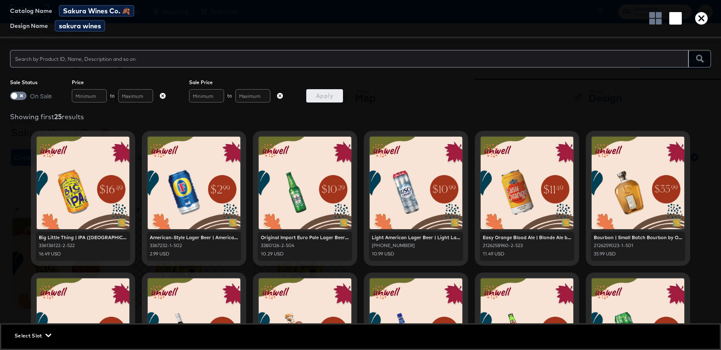
click at [701, 16] on icon "button" at bounding box center [701, 18] width 13 height 13
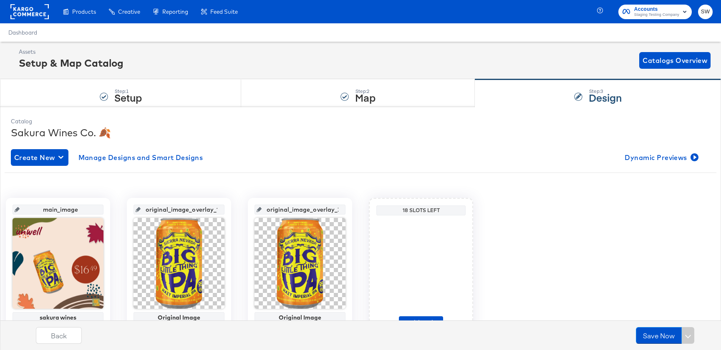
click at [672, 170] on div "Create New Manage Designs and Smart Designs Dynamic Previews main_image sakura …" at bounding box center [360, 249] width 699 height 213
click at [672, 161] on span "Dynamic Previews" at bounding box center [660, 158] width 72 height 12
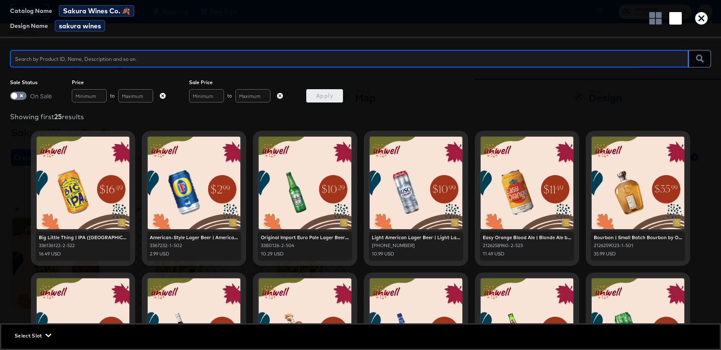
click at [698, 20] on icon "button" at bounding box center [701, 18] width 13 height 13
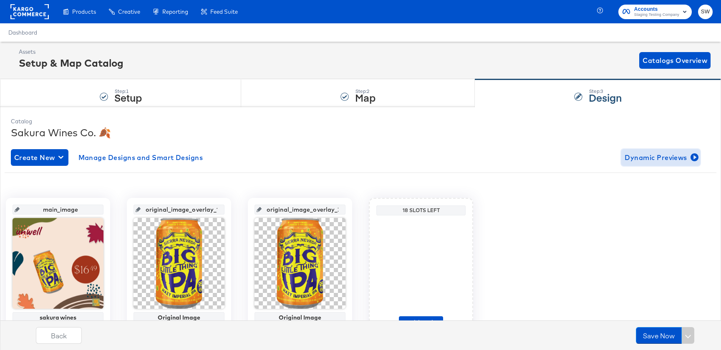
click at [650, 161] on span "Dynamic Previews" at bounding box center [660, 158] width 72 height 12
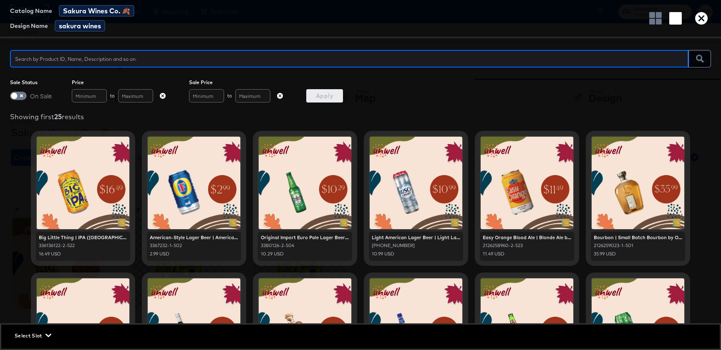
click at [703, 20] on icon "button" at bounding box center [701, 18] width 13 height 13
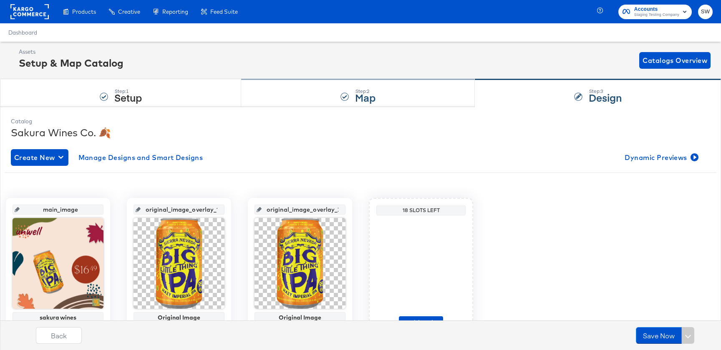
click at [383, 102] on div "Step: 2 Map" at bounding box center [358, 94] width 234 height 28
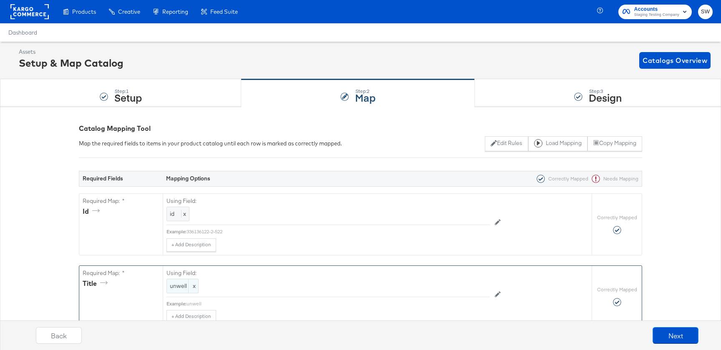
click at [190, 291] on span "x" at bounding box center [193, 286] width 10 height 14
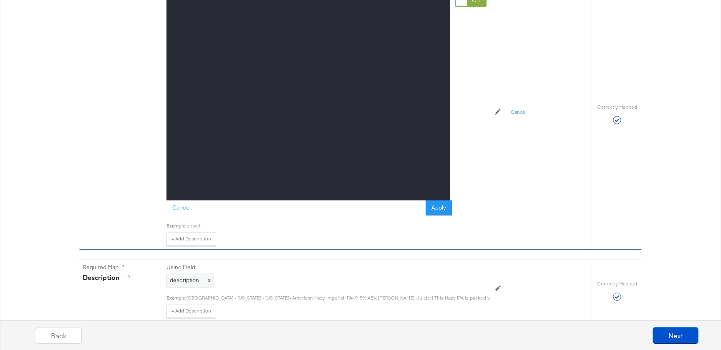
scroll to position [287, 0]
click at [444, 201] on button "Apply" at bounding box center [438, 207] width 26 height 15
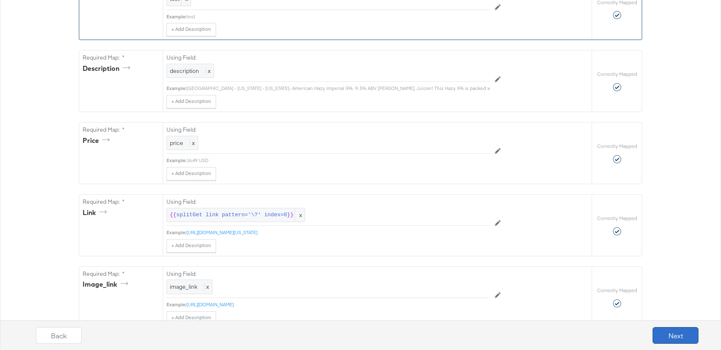
click at [680, 335] on button "Next" at bounding box center [675, 335] width 46 height 17
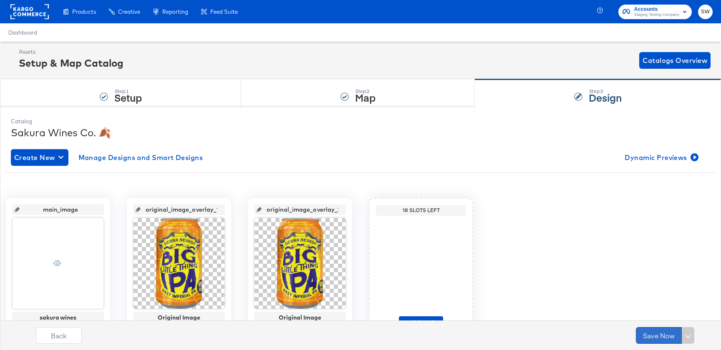
click at [660, 337] on button "Save Now" at bounding box center [658, 335] width 46 height 17
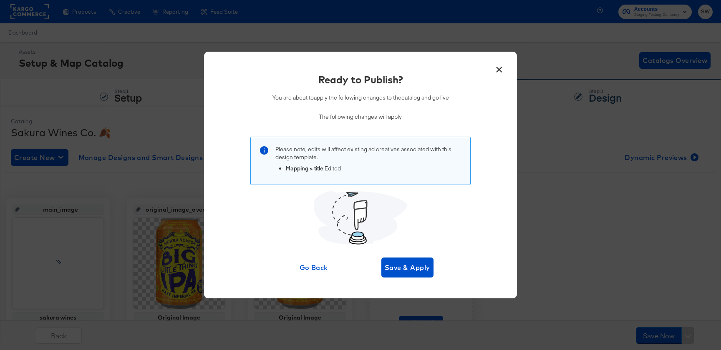
click at [497, 70] on button "×" at bounding box center [498, 67] width 15 height 15
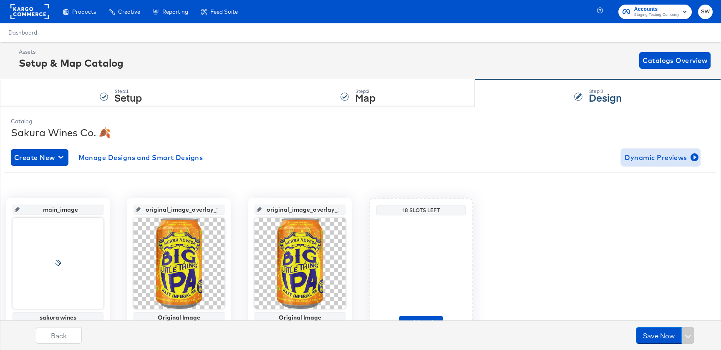
click at [664, 152] on span "Dynamic Previews" at bounding box center [660, 158] width 72 height 12
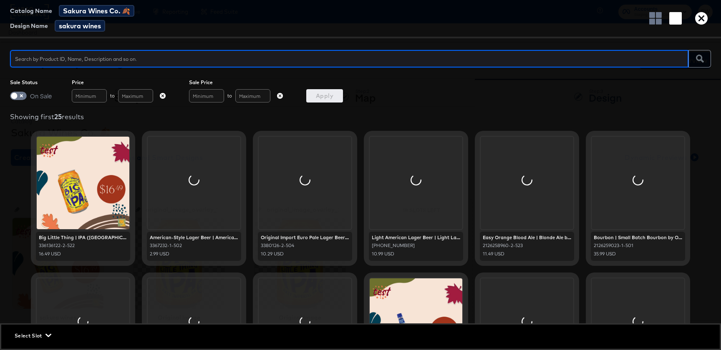
click at [701, 25] on div "Catalog Name Sakura Wines Co. 🍂 Design Name sakura wines" at bounding box center [360, 19] width 721 height 38
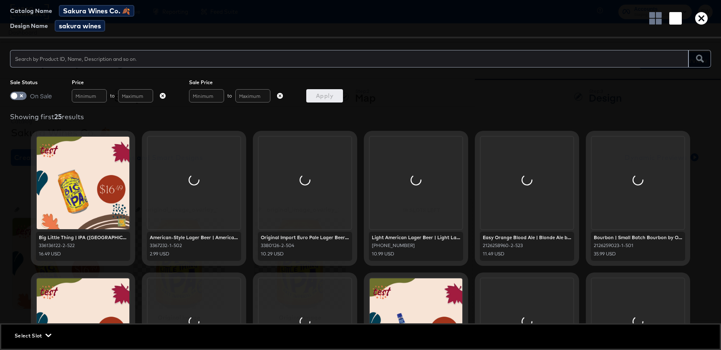
click at [702, 17] on icon "button" at bounding box center [701, 18] width 13 height 13
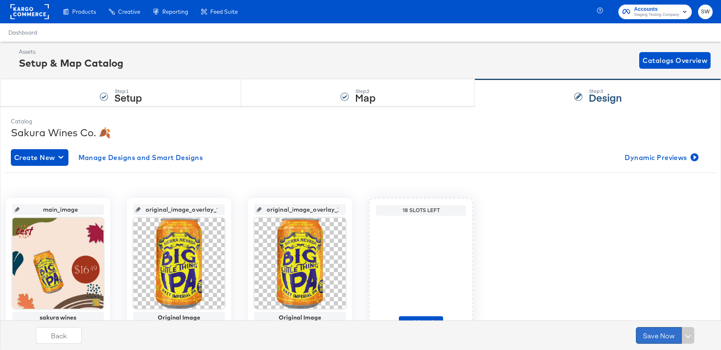
click at [648, 341] on button "Save Now" at bounding box center [658, 335] width 46 height 17
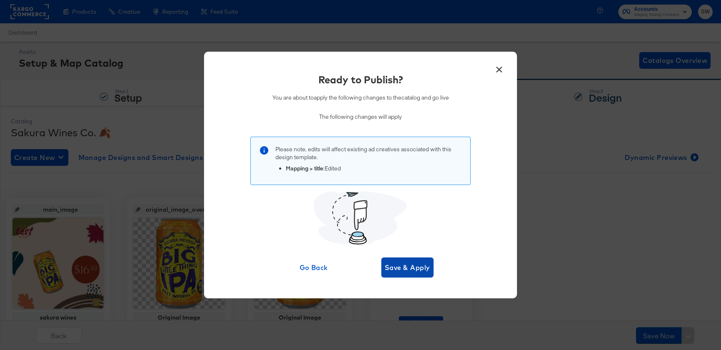
click at [397, 261] on button "Save & Apply" at bounding box center [407, 268] width 52 height 20
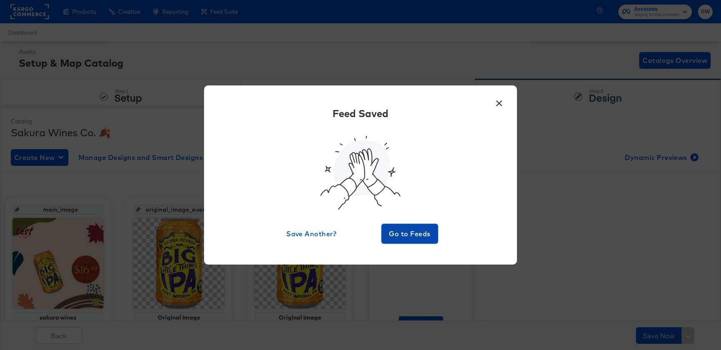
click at [432, 235] on span "Go to Feeds" at bounding box center [409, 234] width 50 height 12
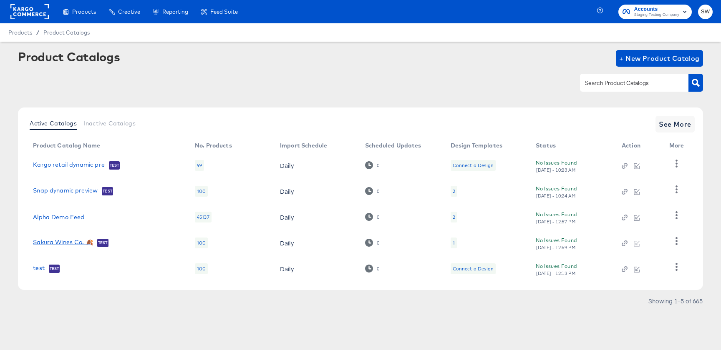
click at [70, 240] on link "Sakura Wines Co. 🍂" at bounding box center [63, 243] width 60 height 8
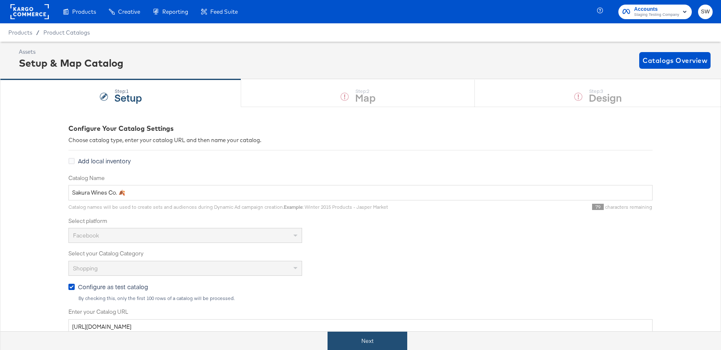
click at [375, 341] on button "Next" at bounding box center [367, 341] width 80 height 19
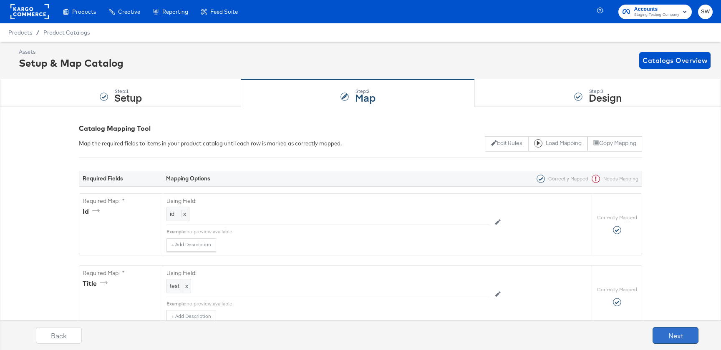
click at [675, 338] on button "Next" at bounding box center [675, 335] width 46 height 17
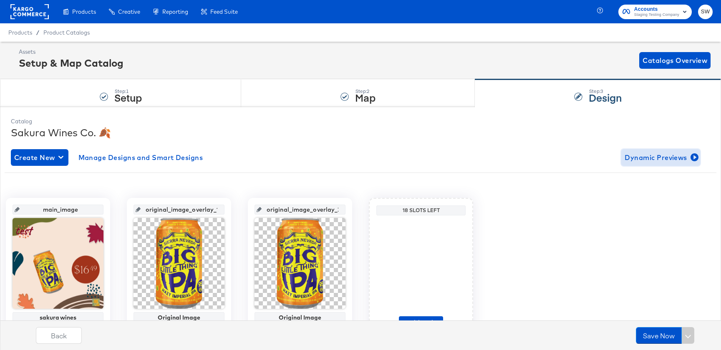
click at [661, 158] on span "Dynamic Previews" at bounding box center [660, 158] width 72 height 12
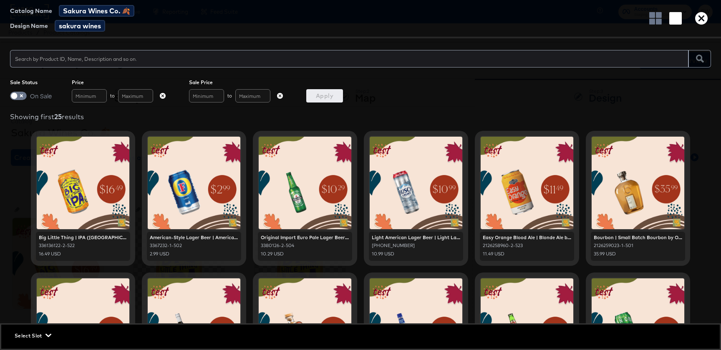
click at [703, 23] on icon "button" at bounding box center [701, 18] width 13 height 13
